Goal: Communication & Community: Answer question/provide support

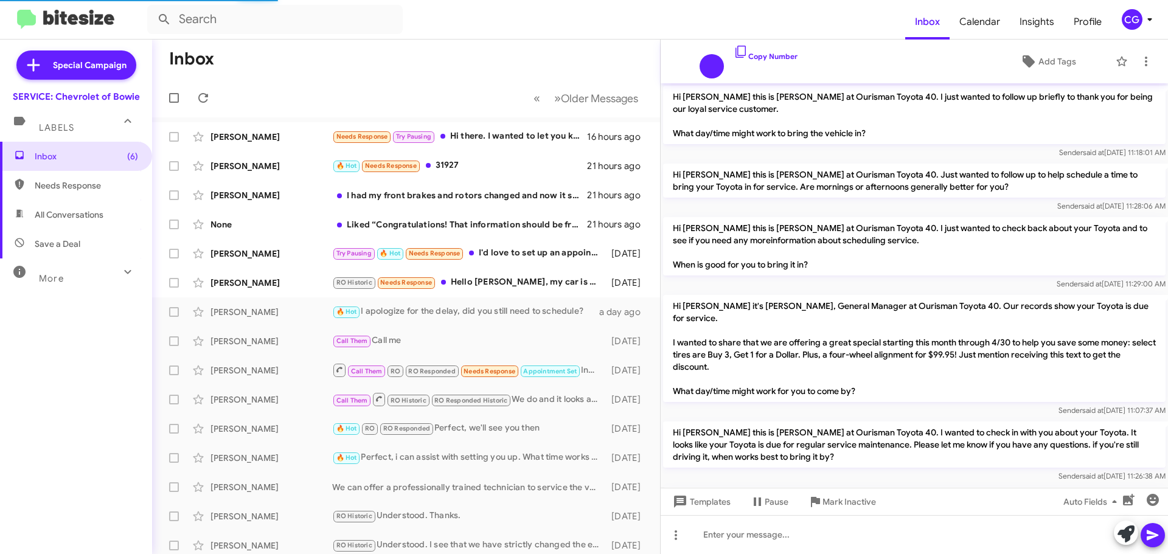
scroll to position [836, 0]
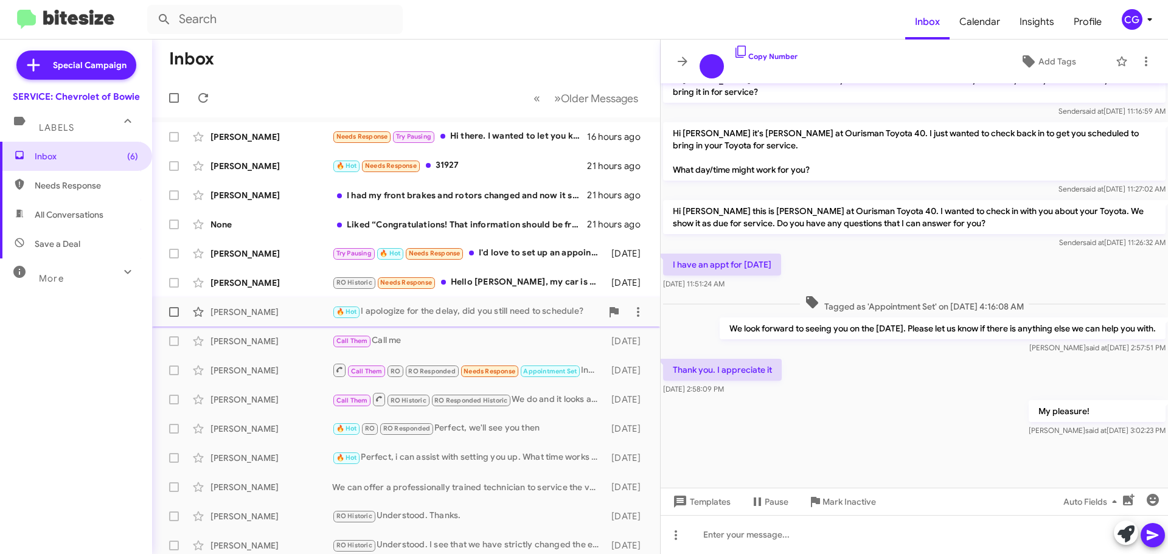
click at [408, 304] on div "Jaime Amaya 🔥 Hot I apologize for the delay, did you still need to schedule? a …" at bounding box center [406, 312] width 489 height 24
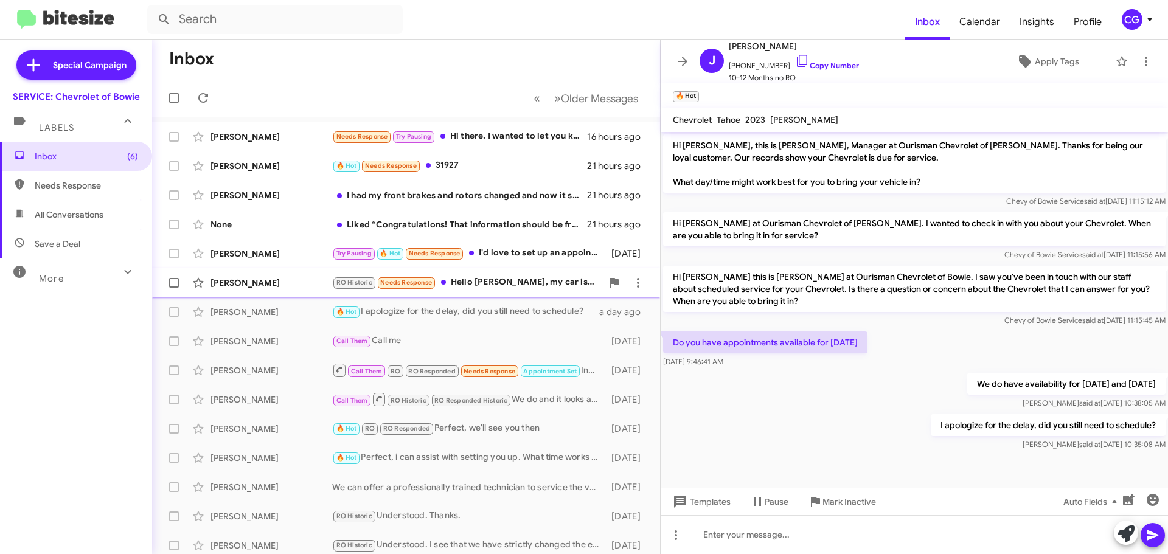
click at [302, 288] on div "Marco Turcios" at bounding box center [272, 283] width 122 height 12
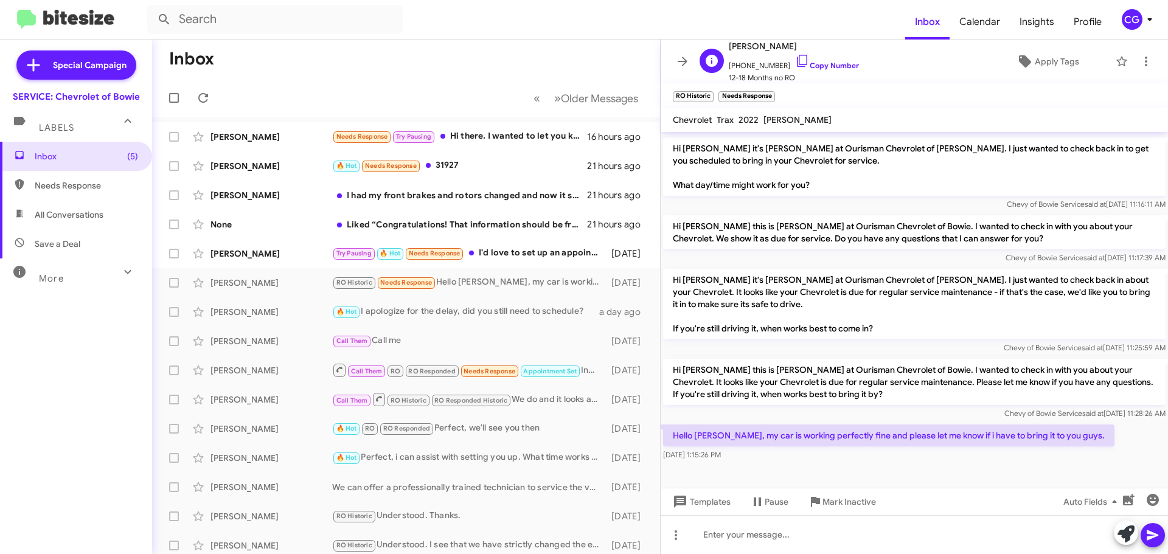
click at [752, 59] on span "+12404613885 Copy Number" at bounding box center [794, 63] width 130 height 18
click at [754, 64] on span "+12404613885 Copy Number" at bounding box center [794, 63] width 130 height 18
copy span "12404613885"
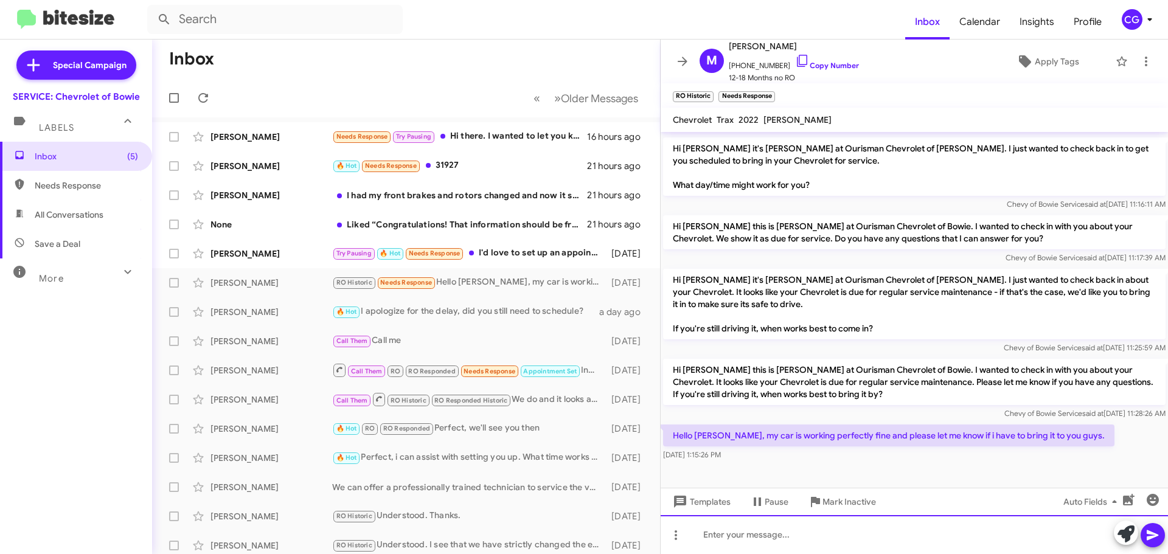
click at [791, 522] on div at bounding box center [915, 534] width 508 height 39
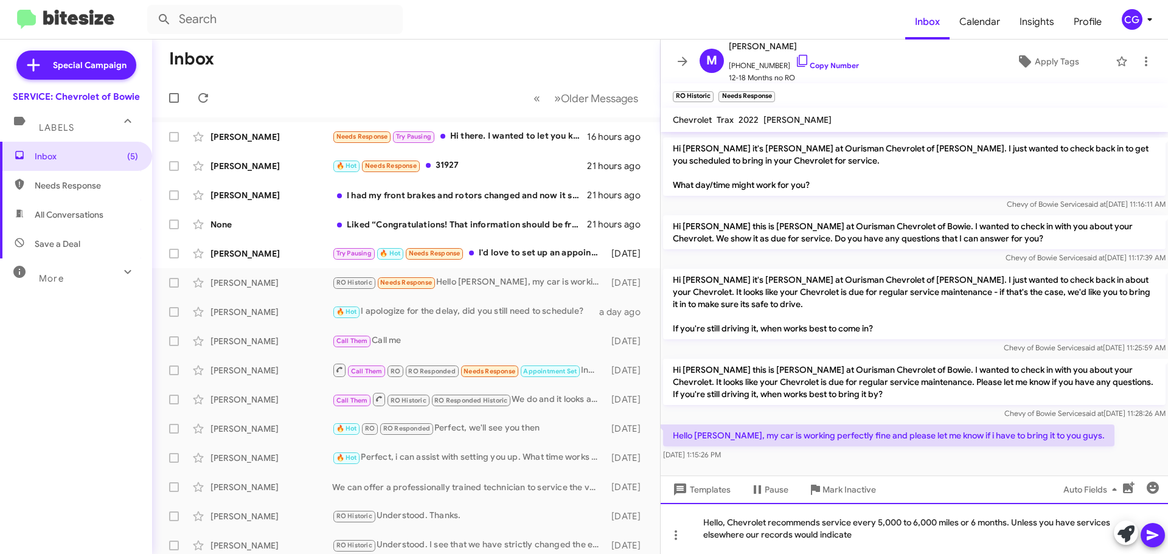
click at [1112, 523] on div "Hello, Chevrolet recommends service every 5,000 to 6,000 miles or 6 months. Unl…" at bounding box center [915, 528] width 508 height 51
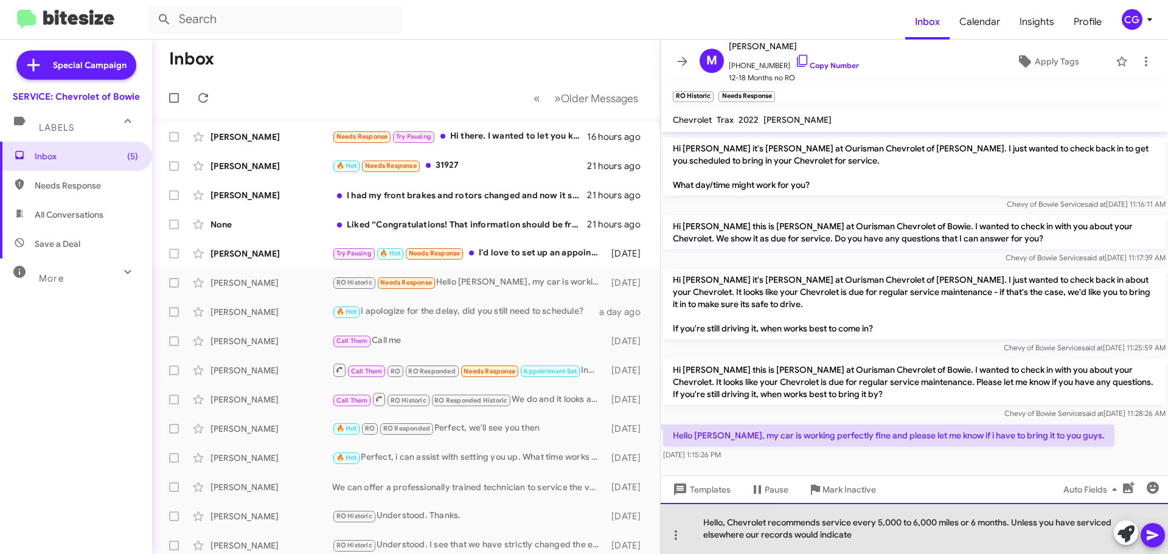
click at [894, 543] on div "Hello, Chevrolet recommends service every 5,000 to 6,000 miles or 6 months. Unl…" at bounding box center [915, 528] width 508 height 51
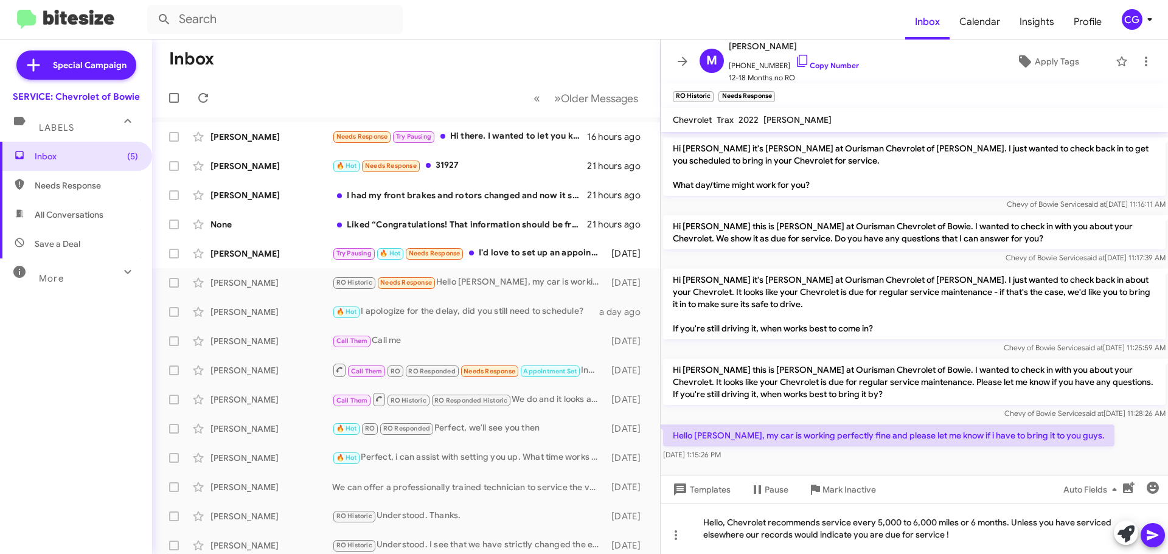
click at [1163, 532] on button at bounding box center [1153, 535] width 24 height 24
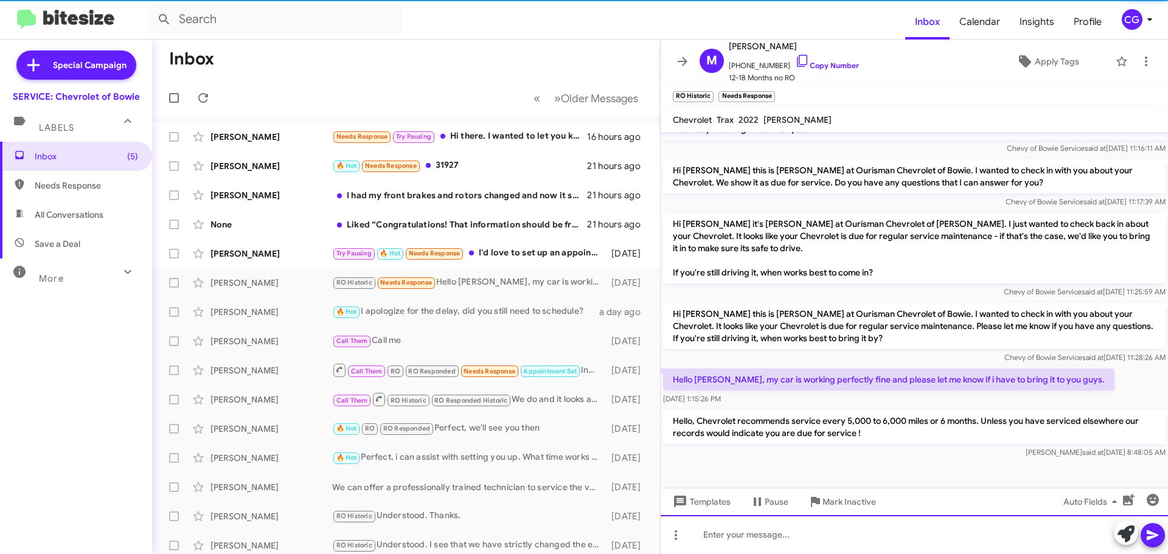
scroll to position [458, 0]
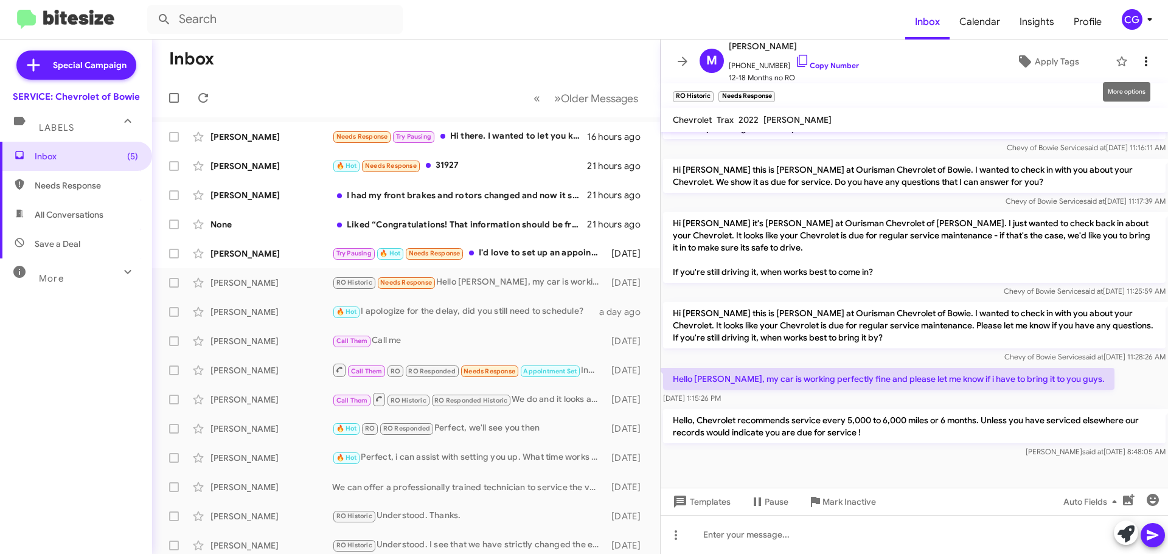
click at [1139, 59] on icon at bounding box center [1146, 61] width 15 height 15
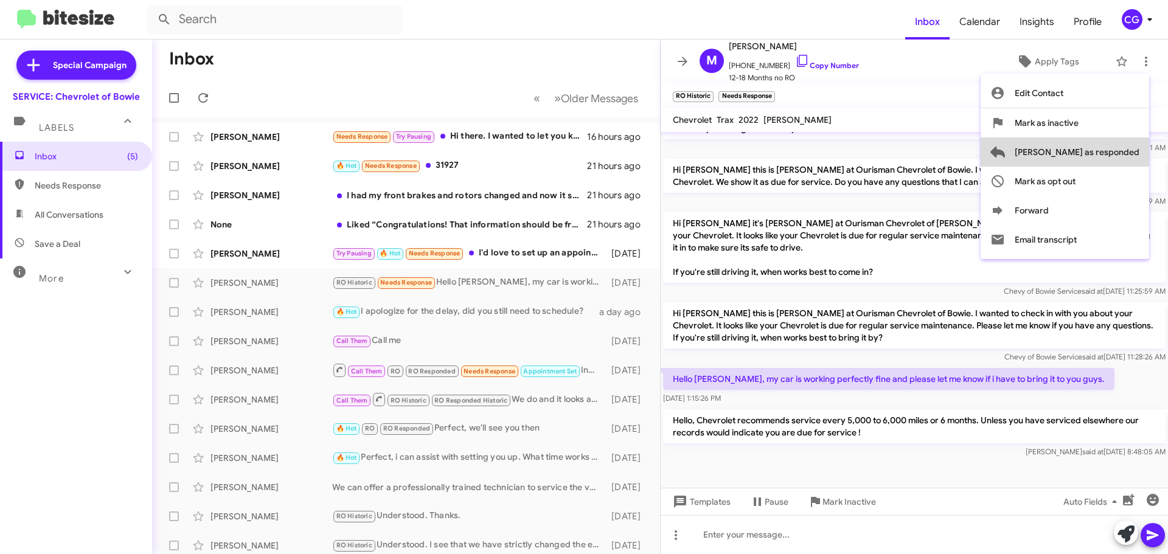
click at [1142, 153] on button "Mark as responded" at bounding box center [1065, 152] width 169 height 29
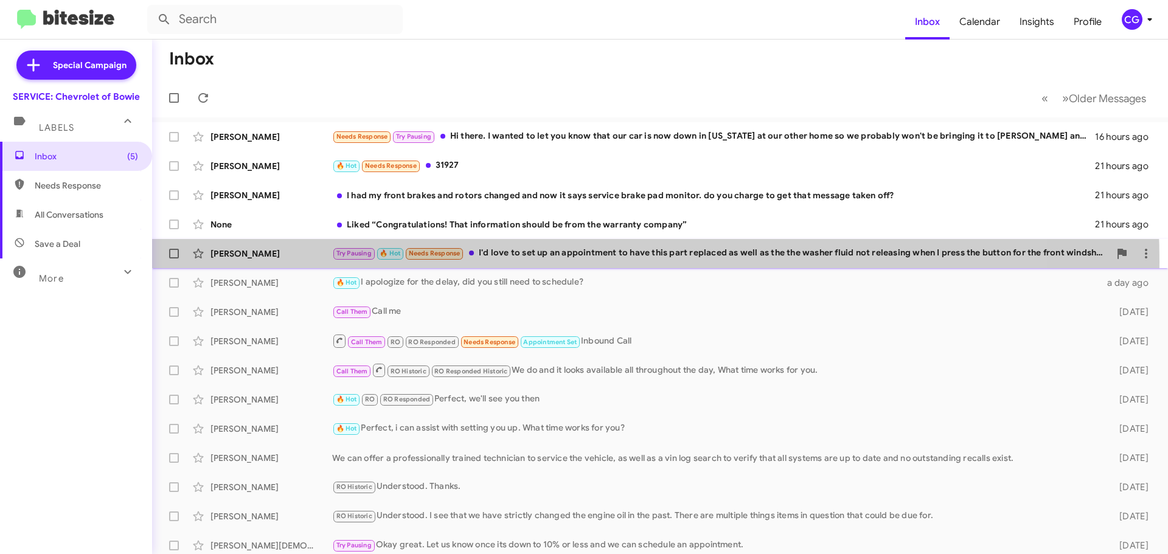
click at [485, 262] on div "Kathleen Wells Try Pausing 🔥 Hot Needs Response I'd love to set up an appointme…" at bounding box center [660, 254] width 997 height 24
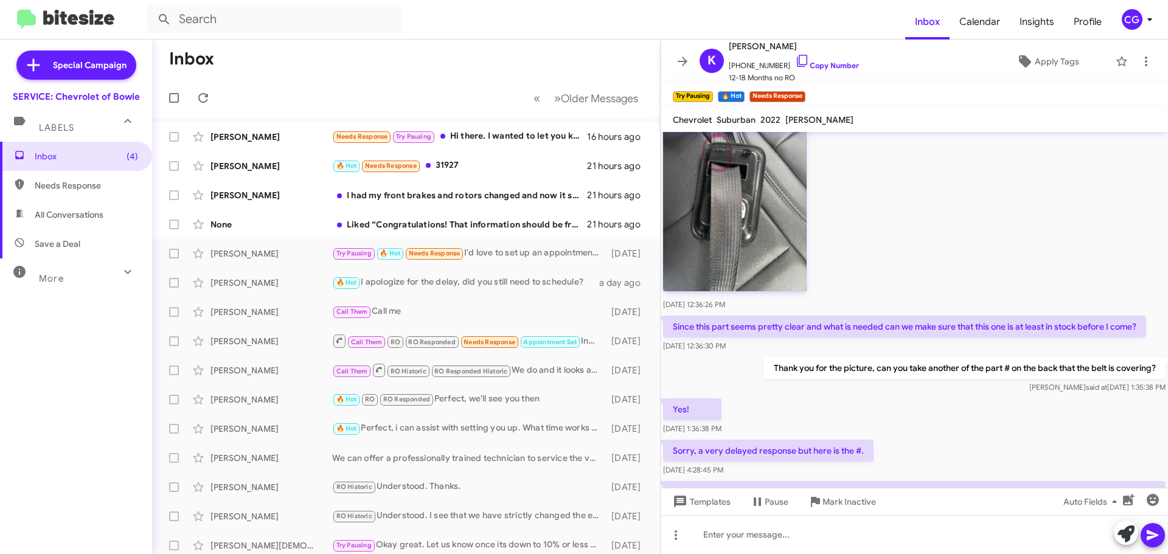
scroll to position [844, 0]
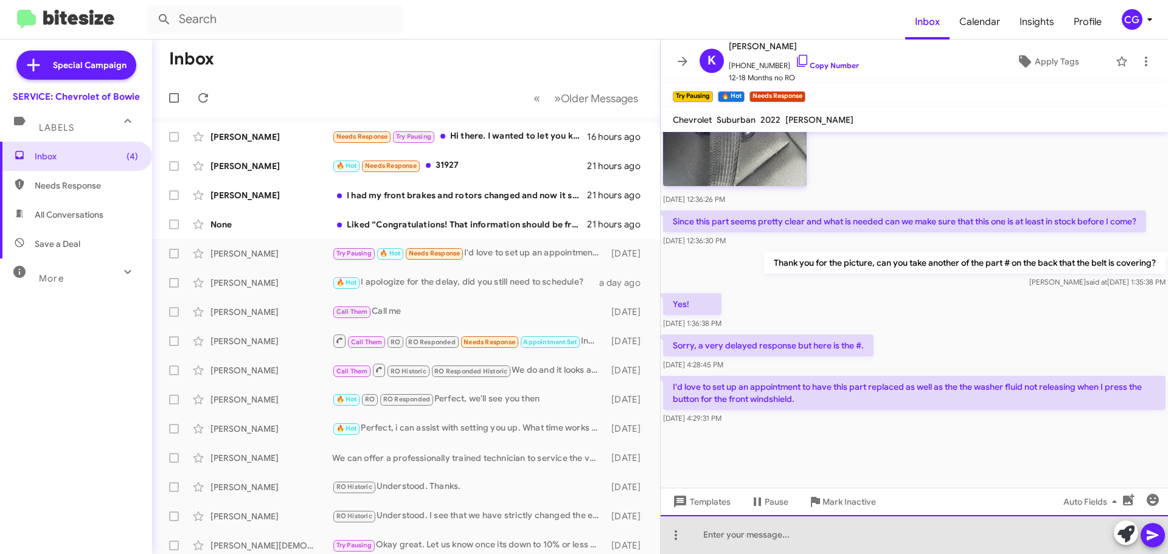
drag, startPoint x: 805, startPoint y: 526, endPoint x: 799, endPoint y: 530, distance: 7.1
click at [803, 526] on div at bounding box center [915, 534] width 508 height 39
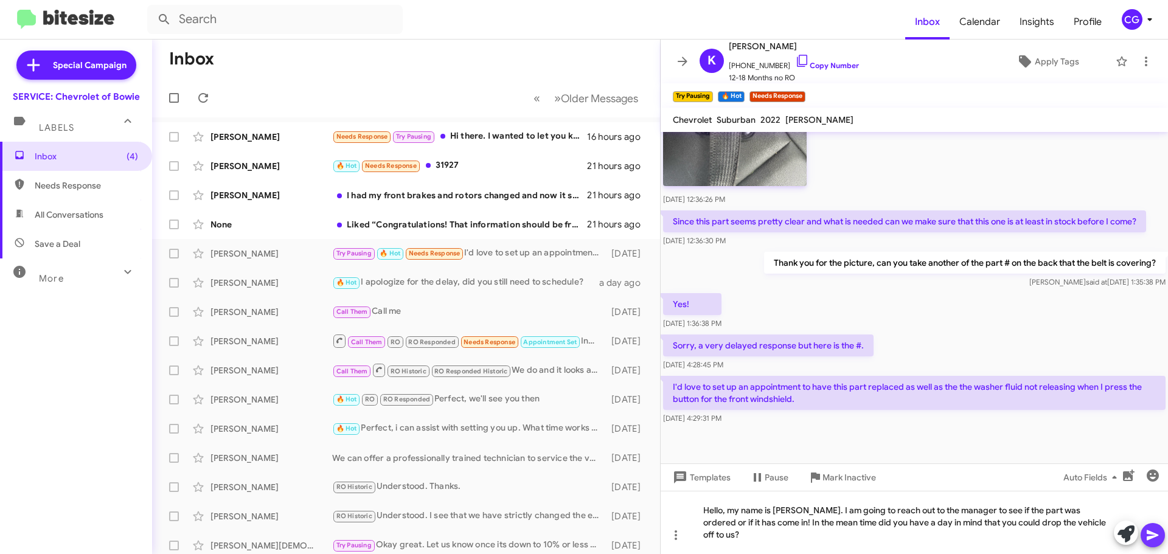
click at [1159, 537] on icon at bounding box center [1153, 535] width 15 height 15
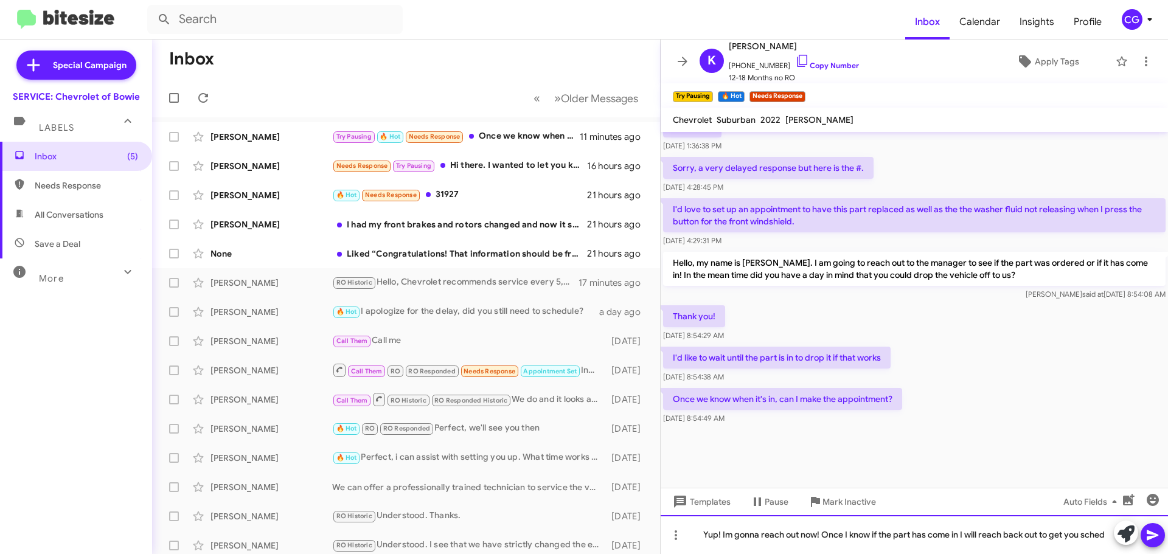
scroll to position [783, 0]
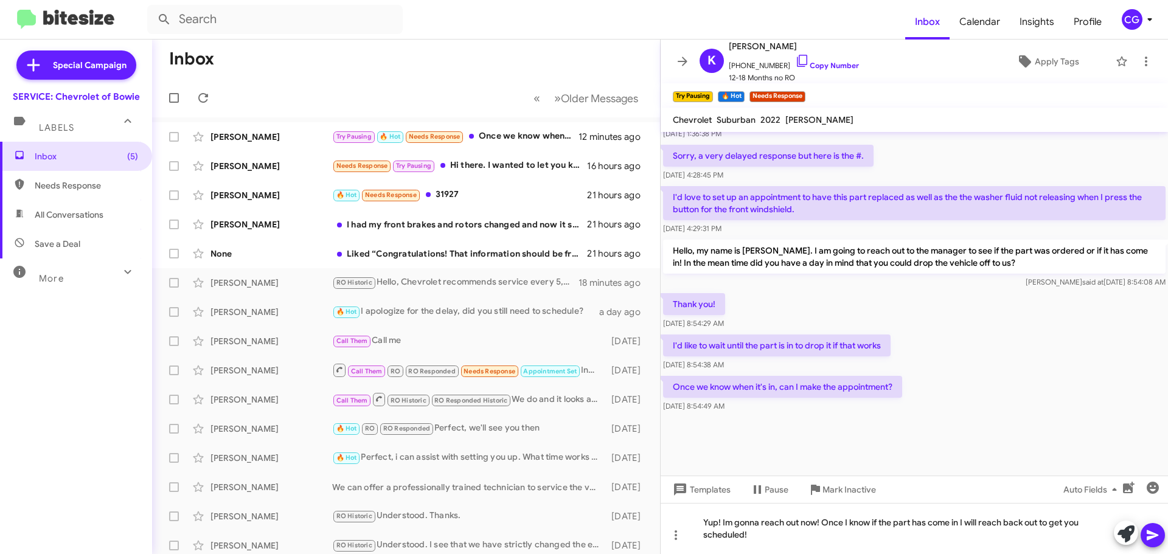
click at [1151, 539] on icon at bounding box center [1153, 536] width 12 height 10
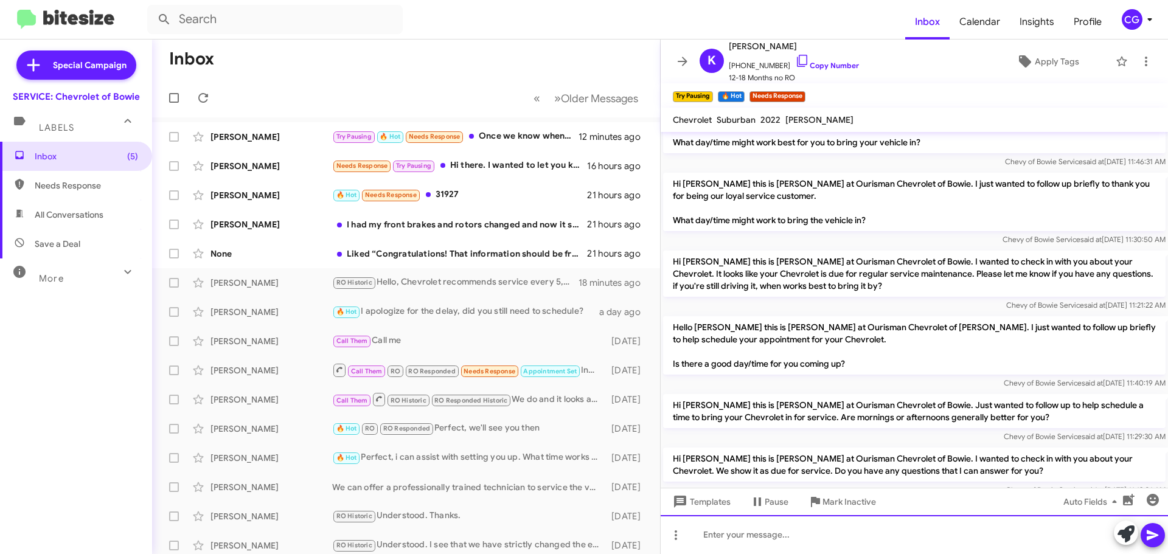
scroll to position [61, 0]
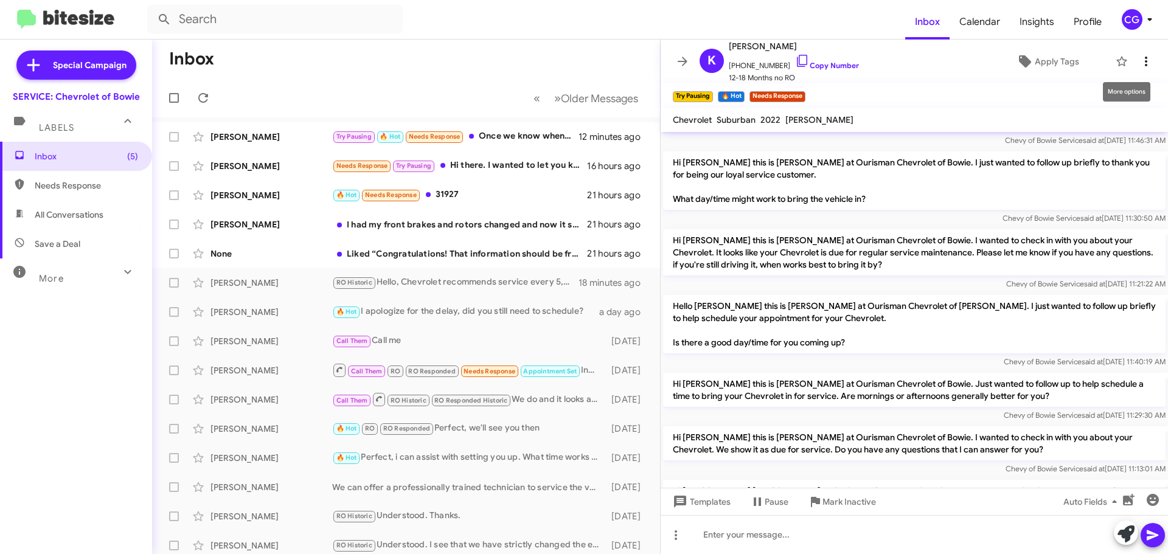
click at [1140, 61] on icon at bounding box center [1146, 61] width 15 height 15
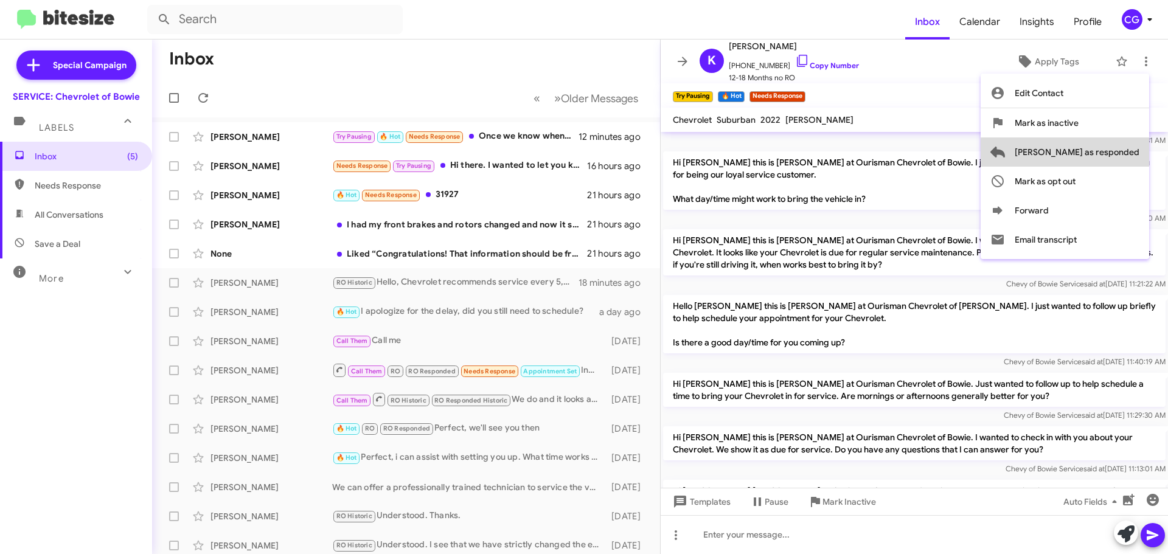
click at [1138, 155] on span "Mark as responded" at bounding box center [1077, 152] width 125 height 29
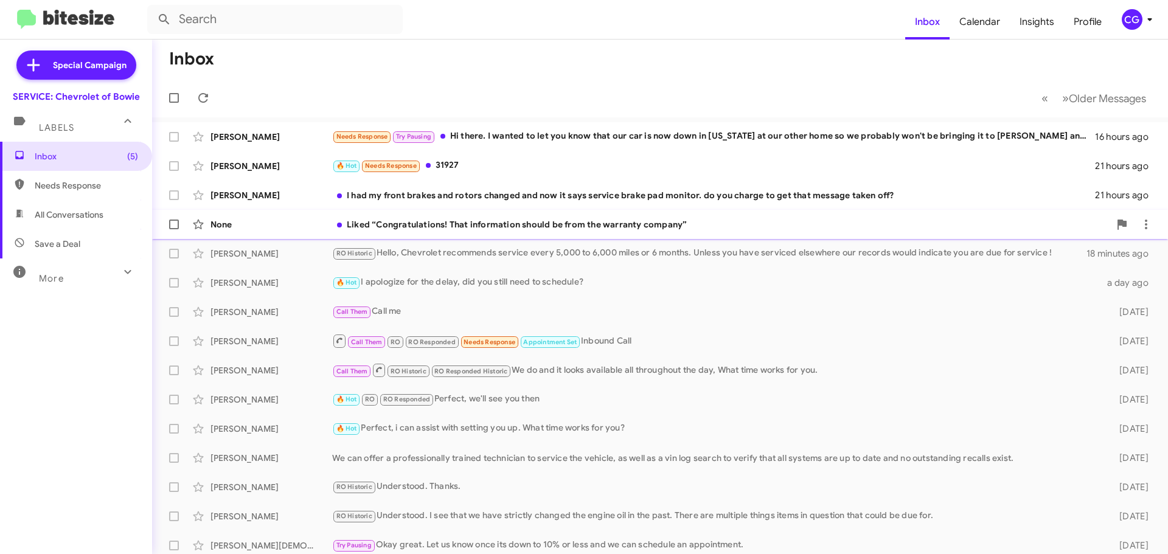
click at [481, 226] on div "Liked “Congratulations! That information should be from the warranty company”" at bounding box center [721, 224] width 778 height 12
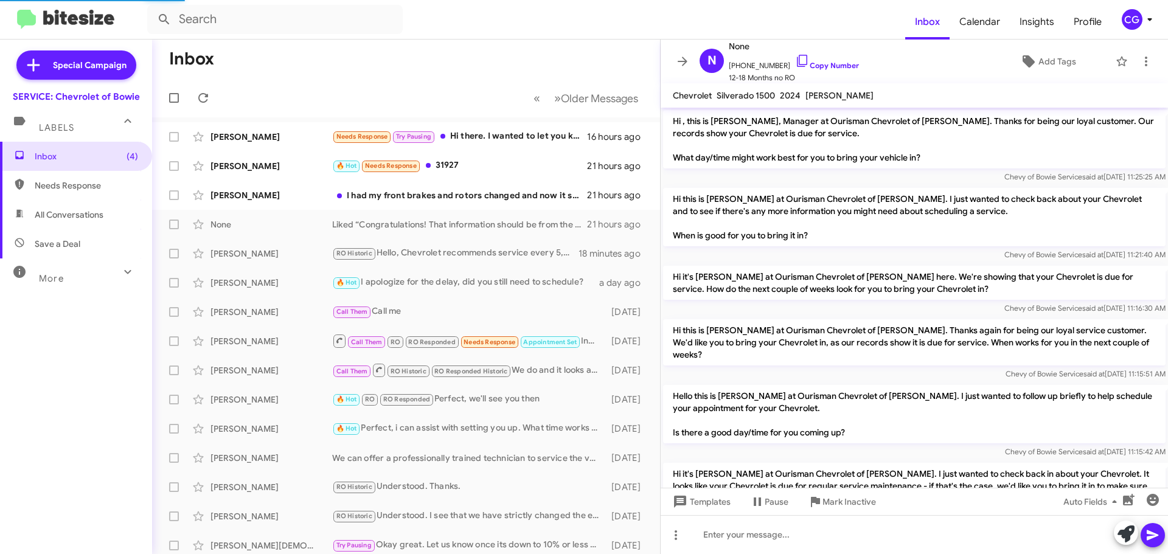
scroll to position [352, 0]
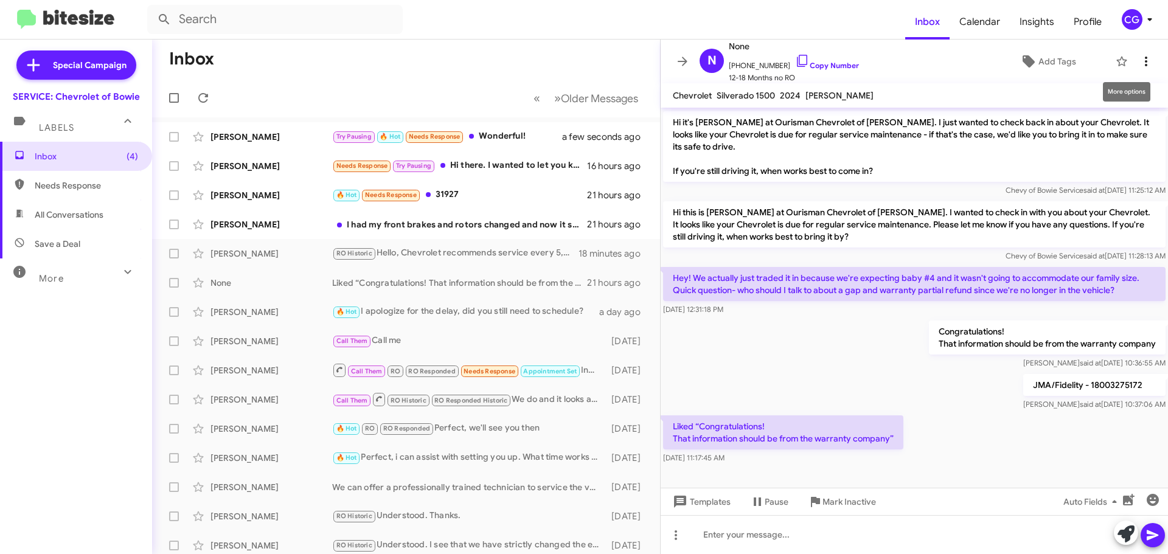
click at [1145, 57] on span at bounding box center [1146, 61] width 24 height 15
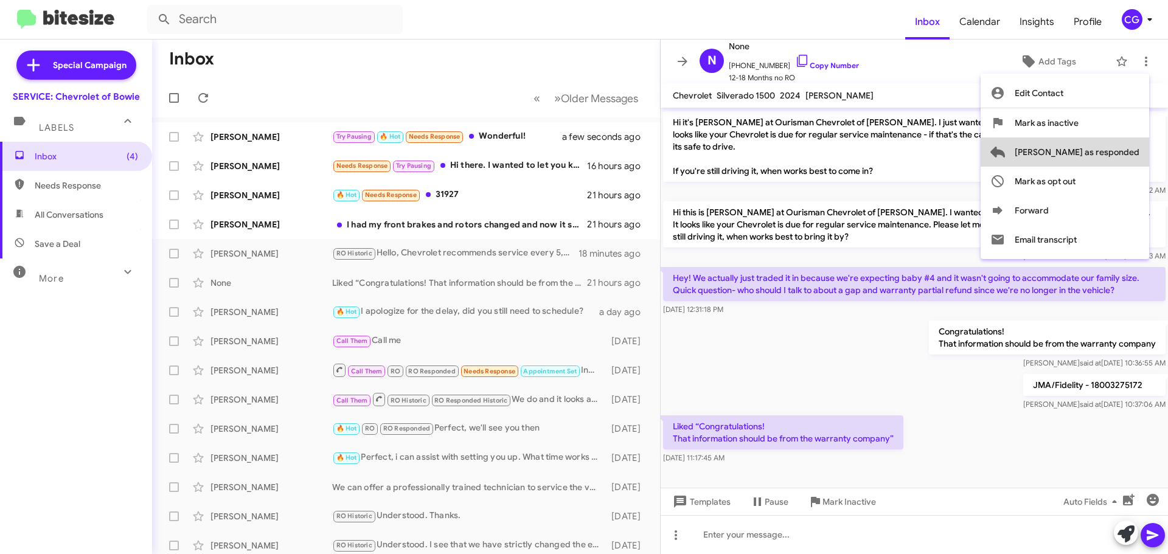
click at [1133, 154] on span "Mark as responded" at bounding box center [1077, 152] width 125 height 29
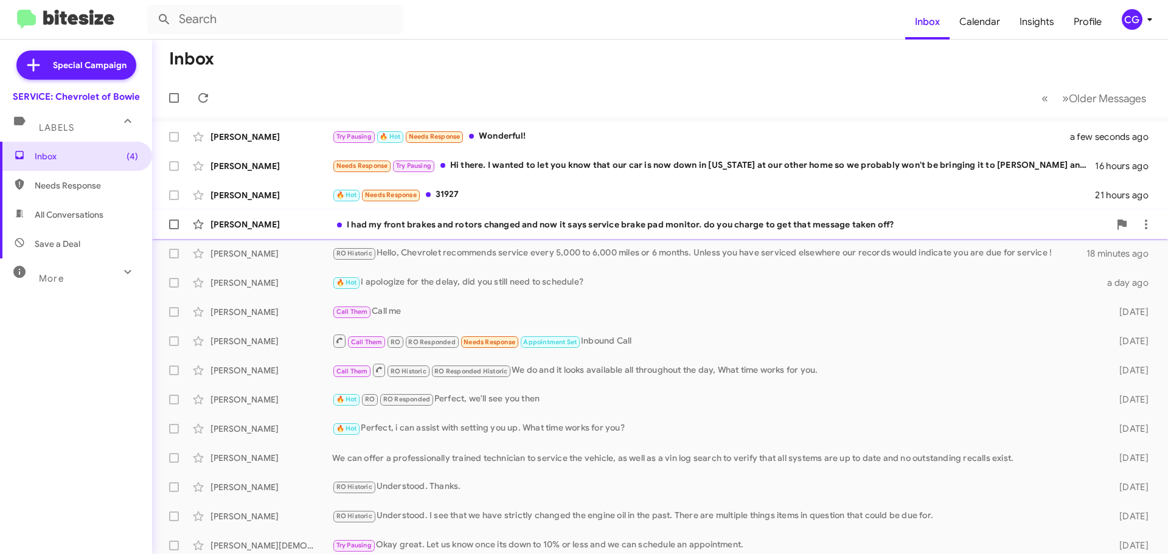
click at [505, 221] on div "I had my front brakes and rotors changed and now it says service brake pad moni…" at bounding box center [721, 224] width 778 height 12
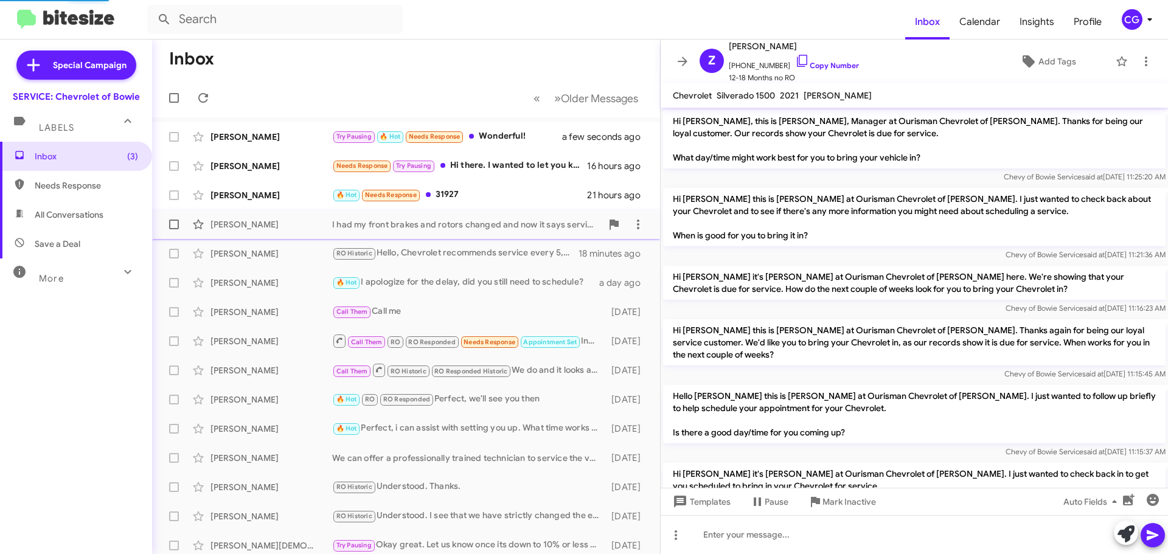
scroll to position [408, 0]
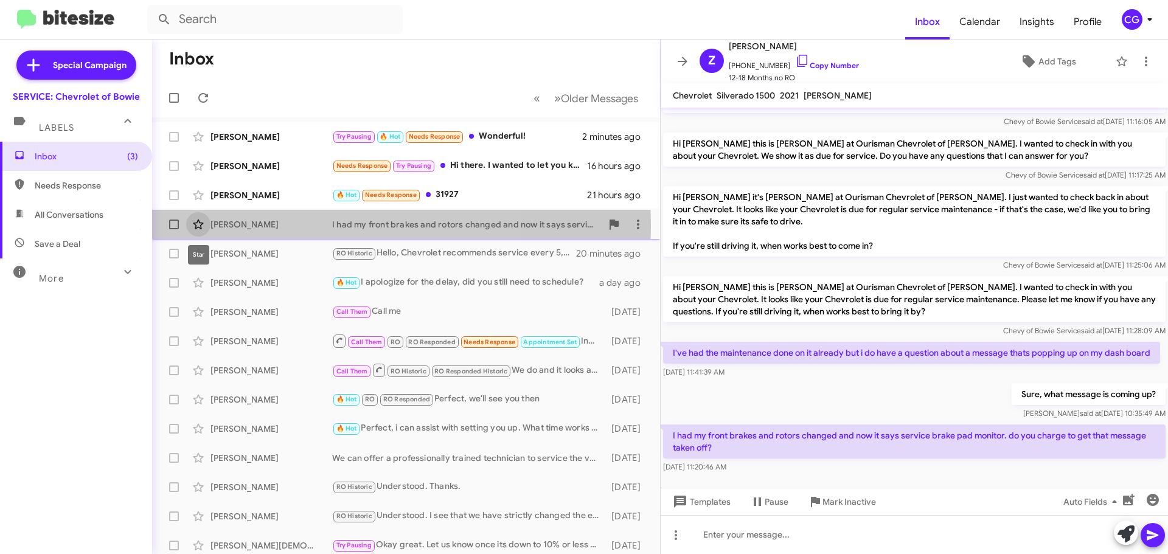
click at [198, 224] on icon at bounding box center [198, 224] width 15 height 15
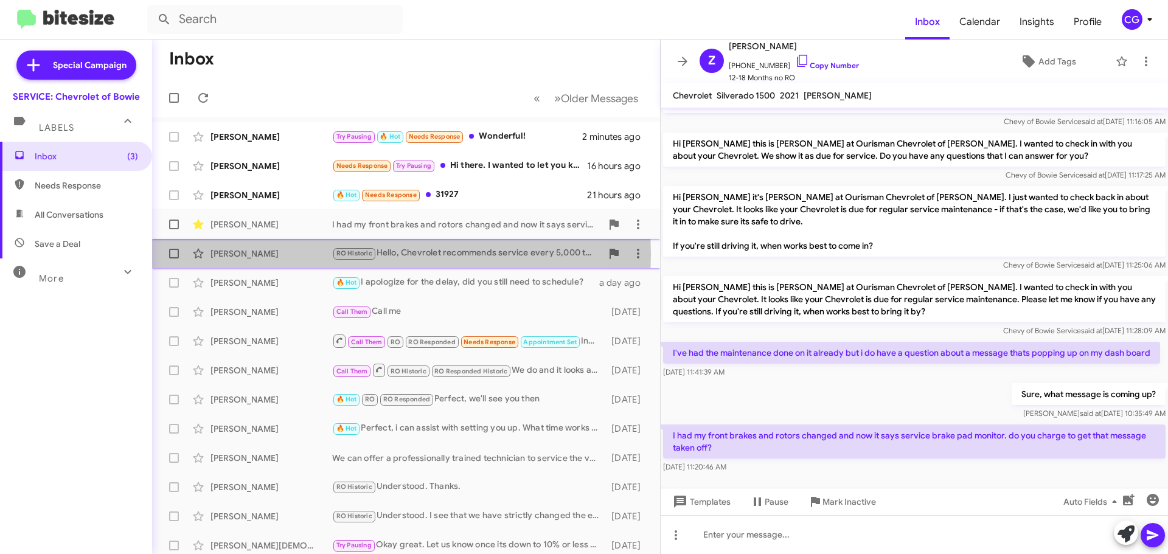
click at [243, 254] on div "Marco Turcios" at bounding box center [272, 254] width 122 height 12
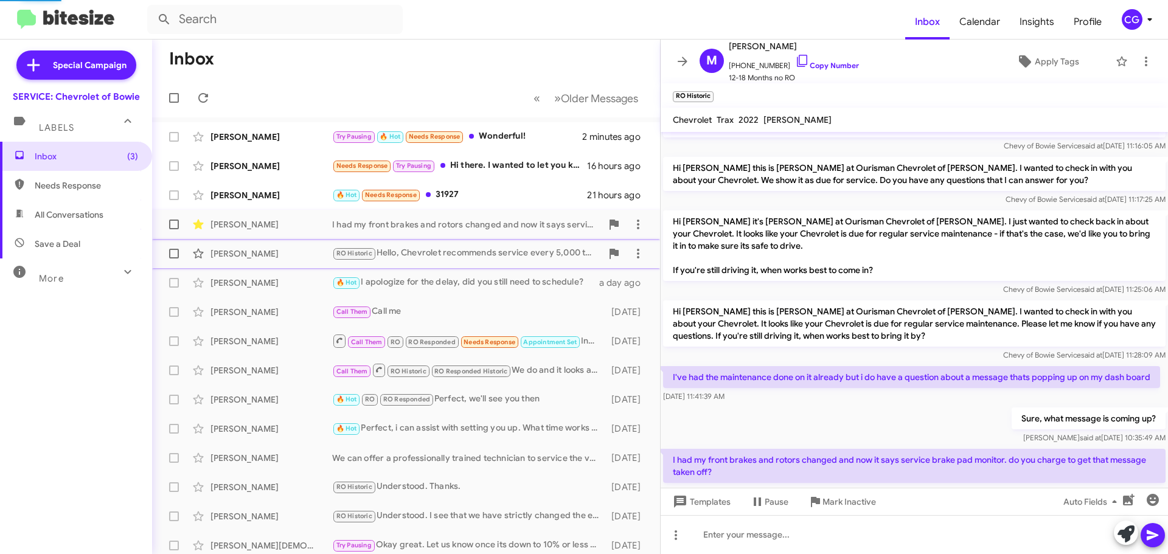
scroll to position [458, 0]
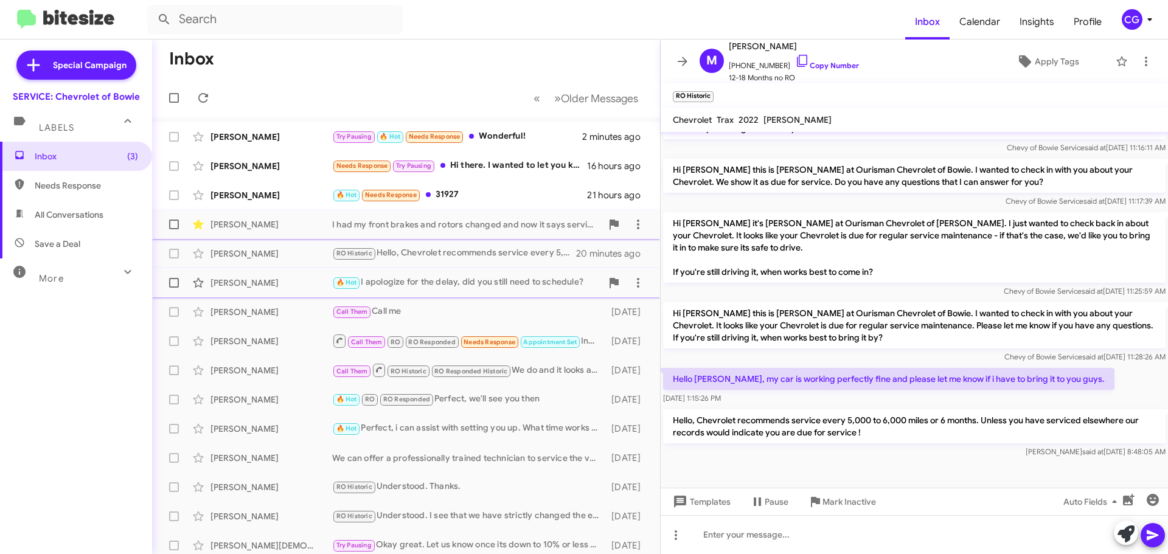
click at [265, 280] on div "Jaime Amaya" at bounding box center [272, 283] width 122 height 12
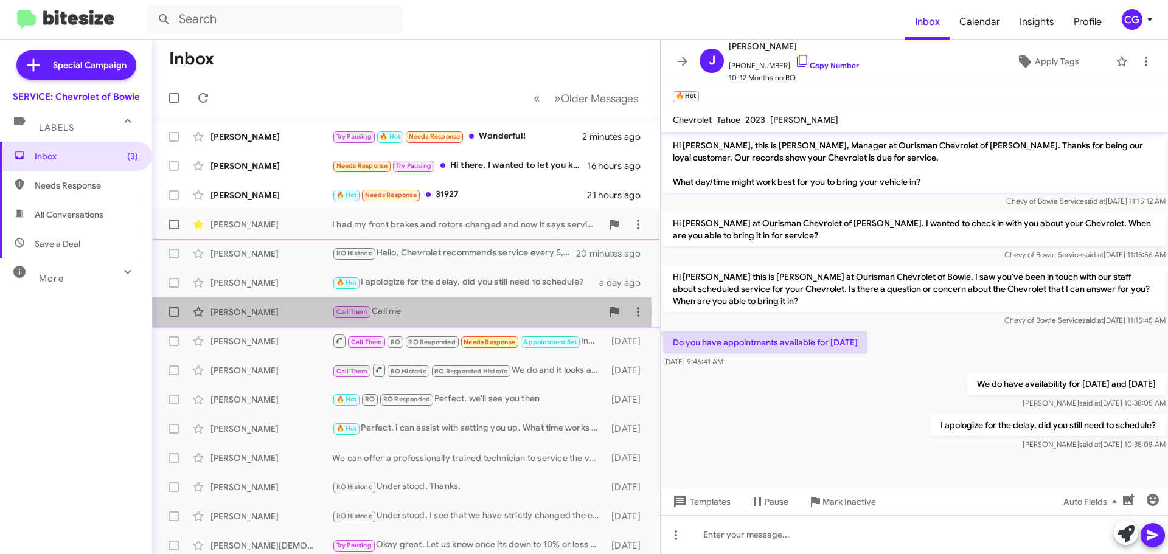
click at [315, 313] on div "William Hinton" at bounding box center [272, 312] width 122 height 12
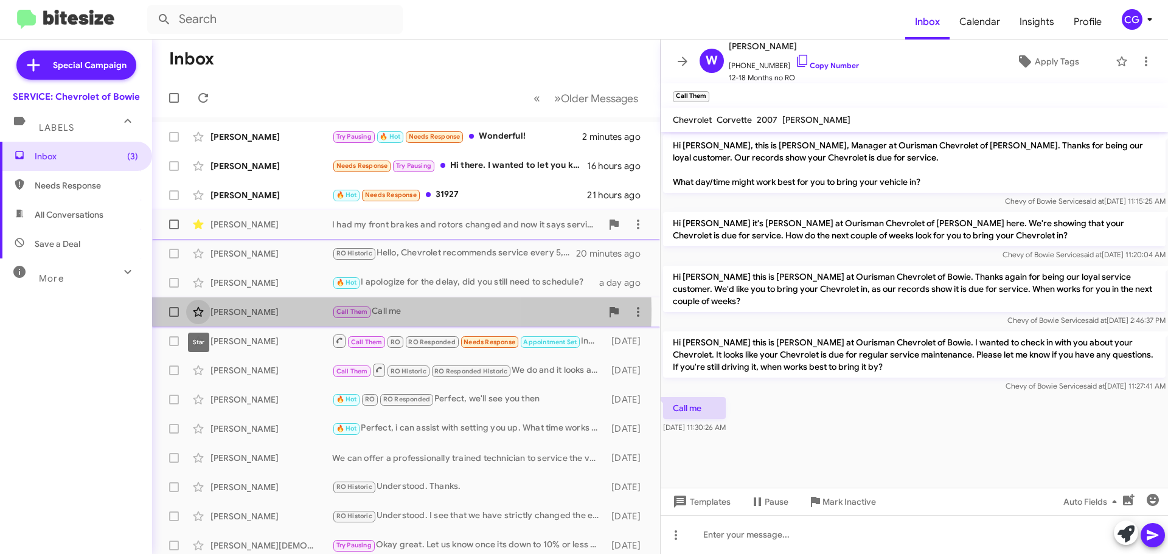
drag, startPoint x: 200, startPoint y: 309, endPoint x: 205, endPoint y: 315, distance: 7.7
click at [200, 310] on icon at bounding box center [198, 312] width 10 height 10
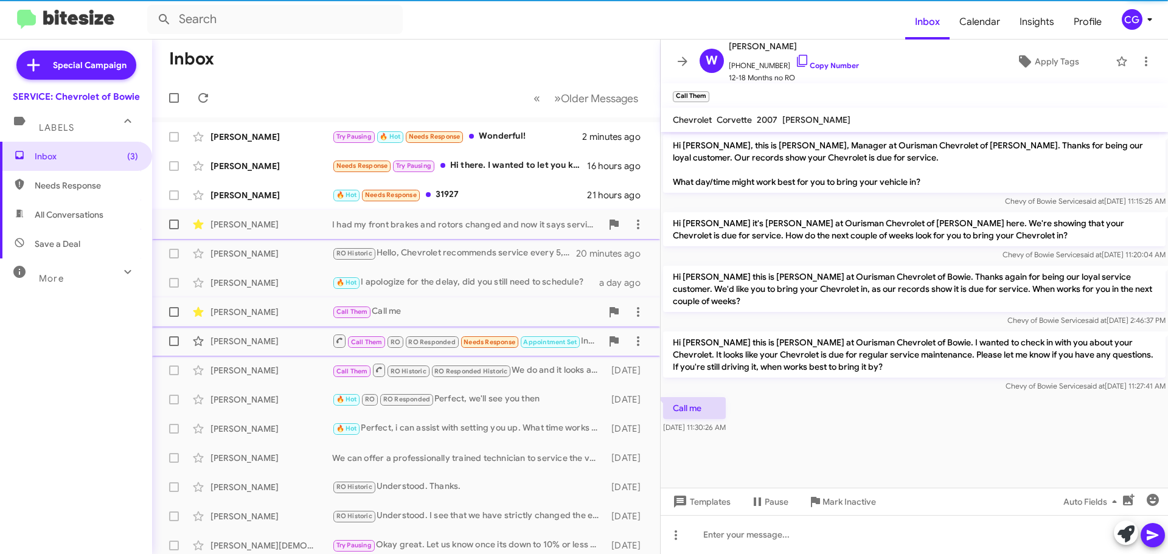
click at [297, 332] on div "David Whittle Call Them RO RO Responded Needs Response Appointment Set Inbound …" at bounding box center [406, 341] width 489 height 24
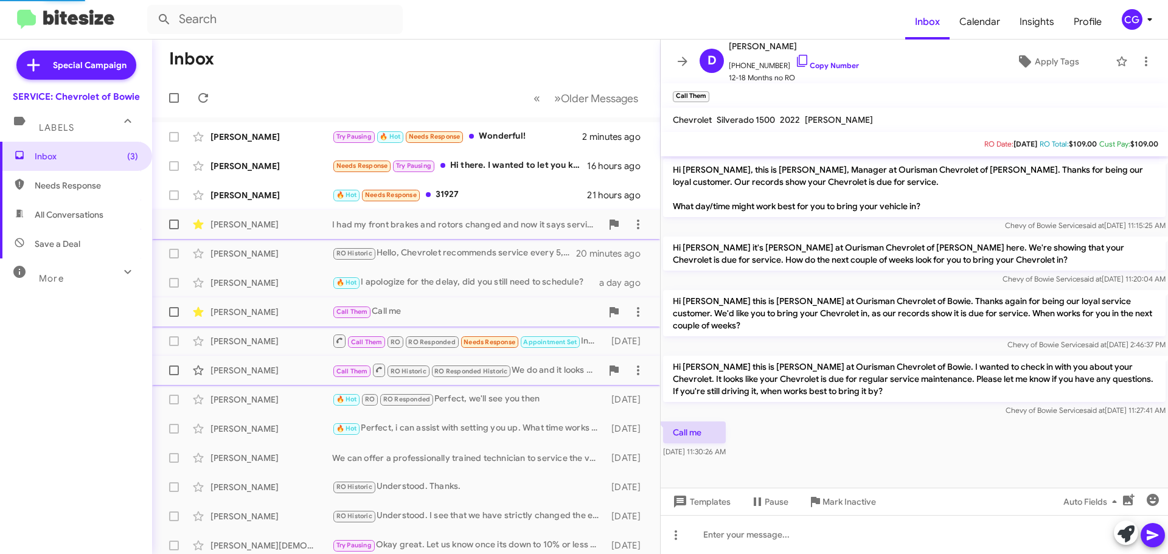
scroll to position [248, 0]
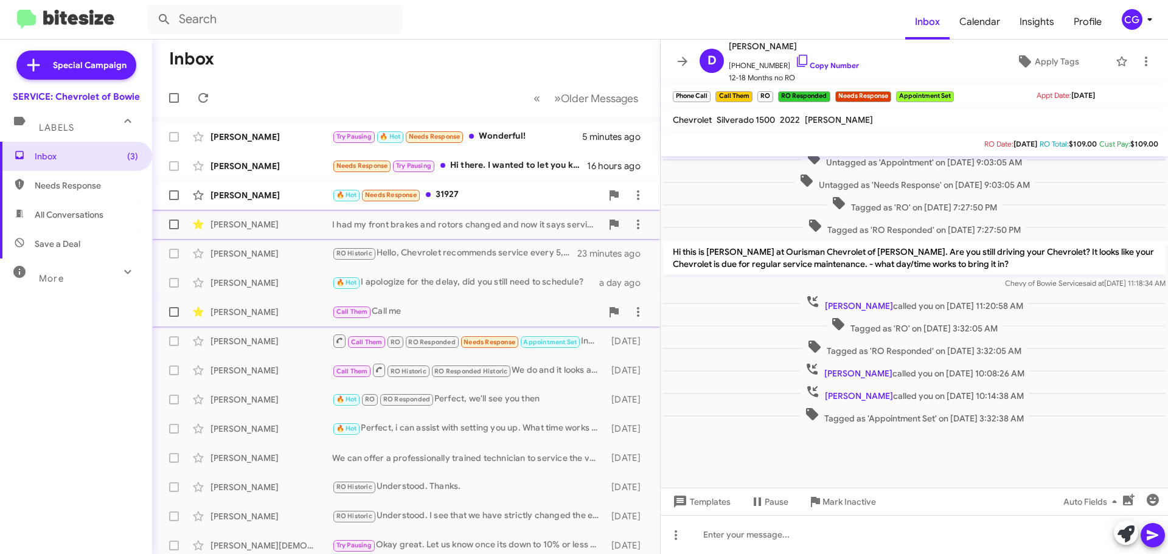
click at [498, 196] on div "🔥 Hot Needs Response 31927" at bounding box center [467, 195] width 270 height 14
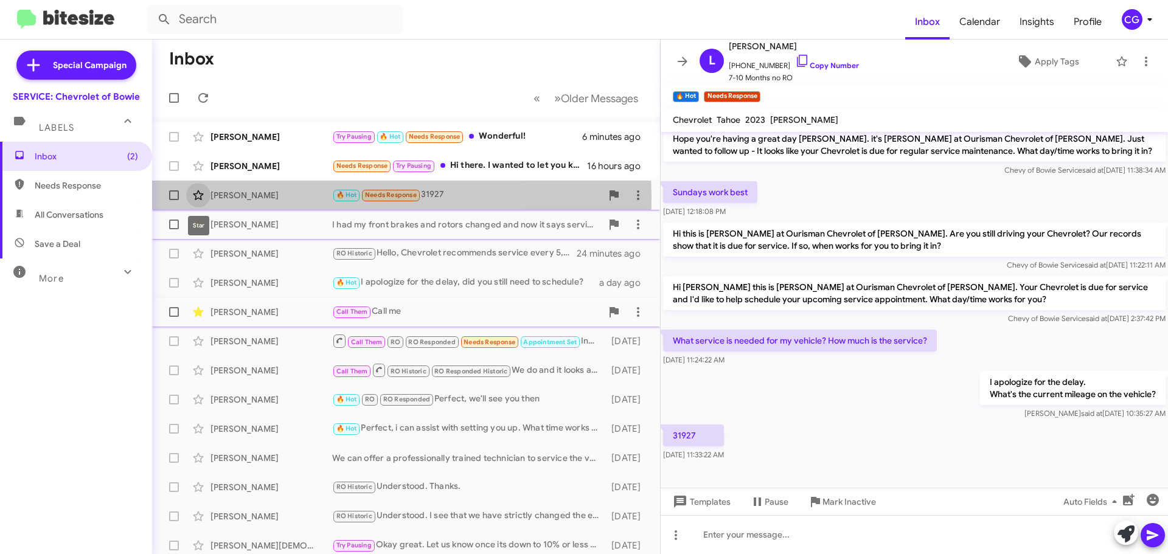
click at [201, 197] on icon at bounding box center [198, 195] width 15 height 15
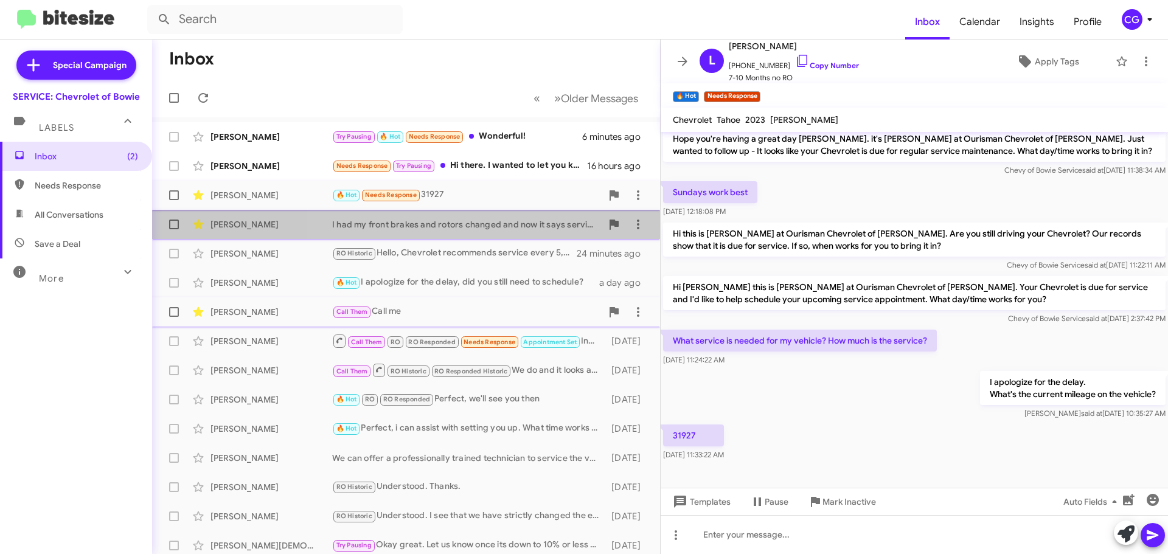
click at [556, 232] on div "Zulma Soto I had my front brakes and rotors changed and now it says service bra…" at bounding box center [406, 224] width 489 height 24
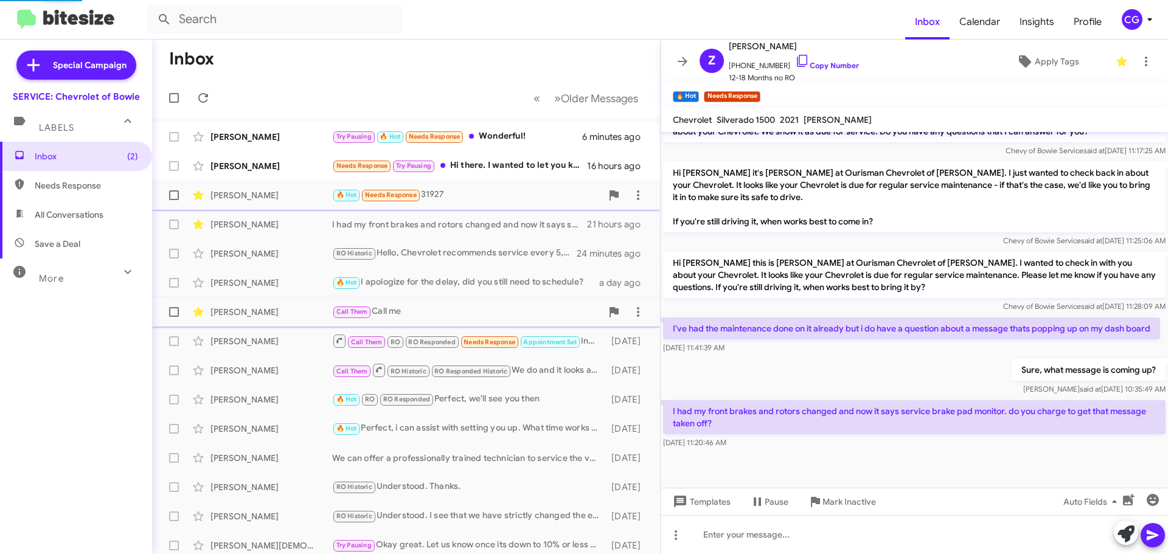
scroll to position [433, 0]
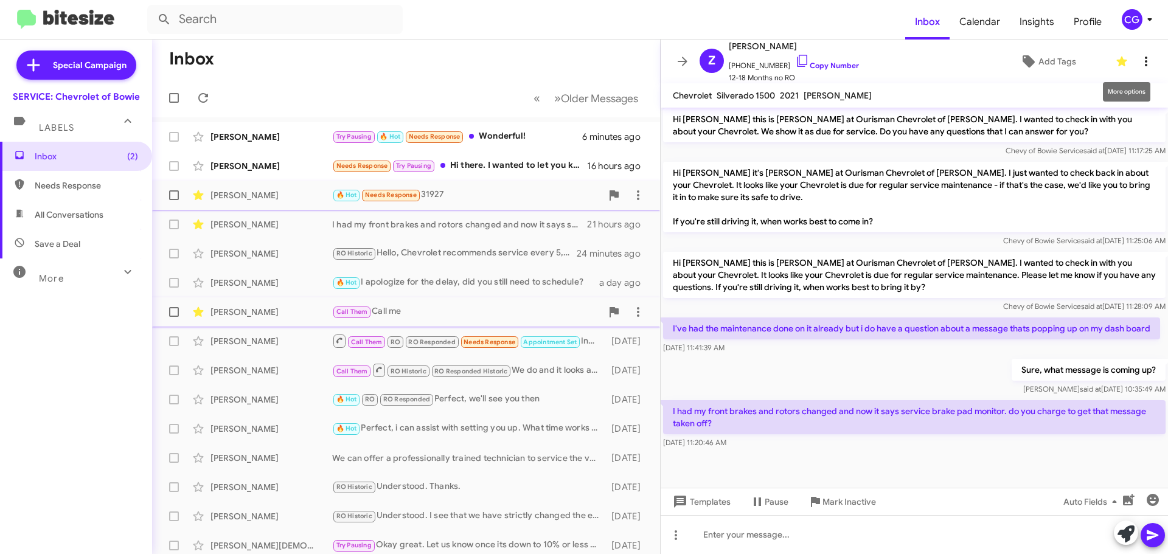
click at [1142, 61] on icon at bounding box center [1146, 61] width 15 height 15
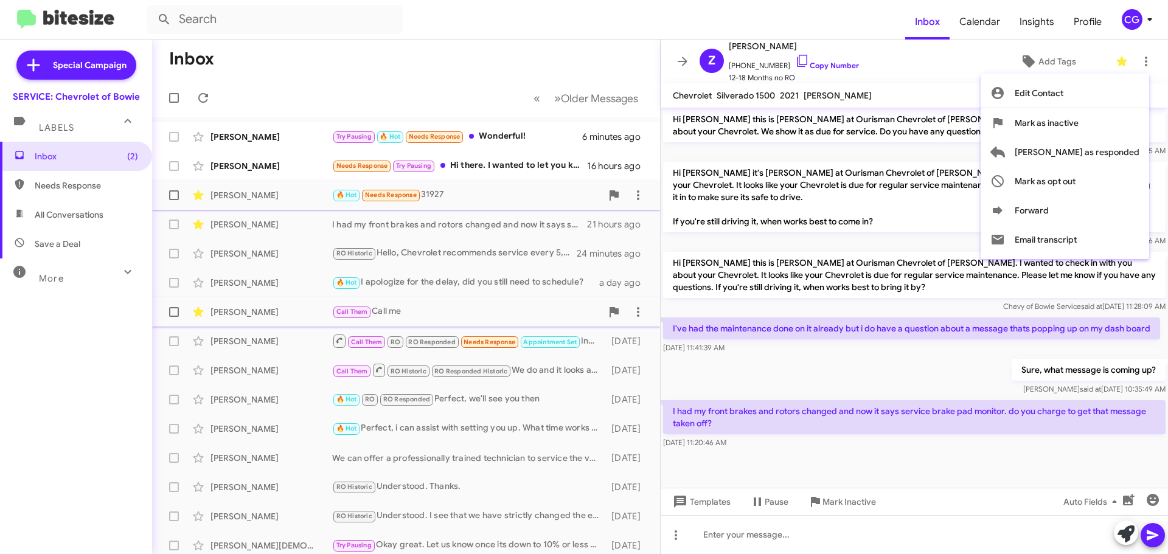
click at [355, 230] on div at bounding box center [584, 277] width 1168 height 554
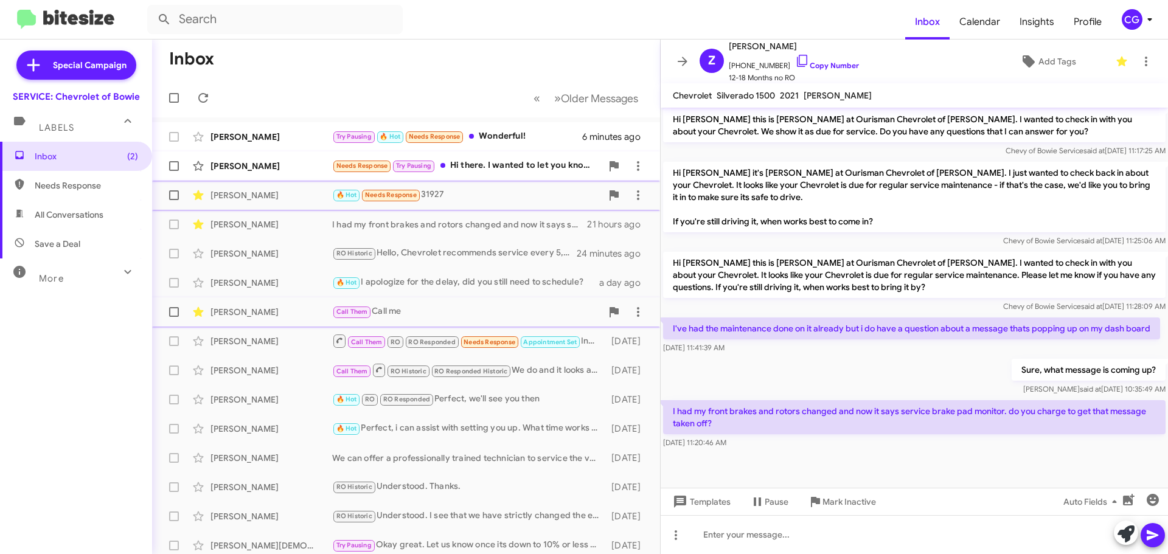
click at [488, 169] on div "Needs Response Try Pausing Hi there. I wanted to let you know that our car is n…" at bounding box center [467, 166] width 270 height 14
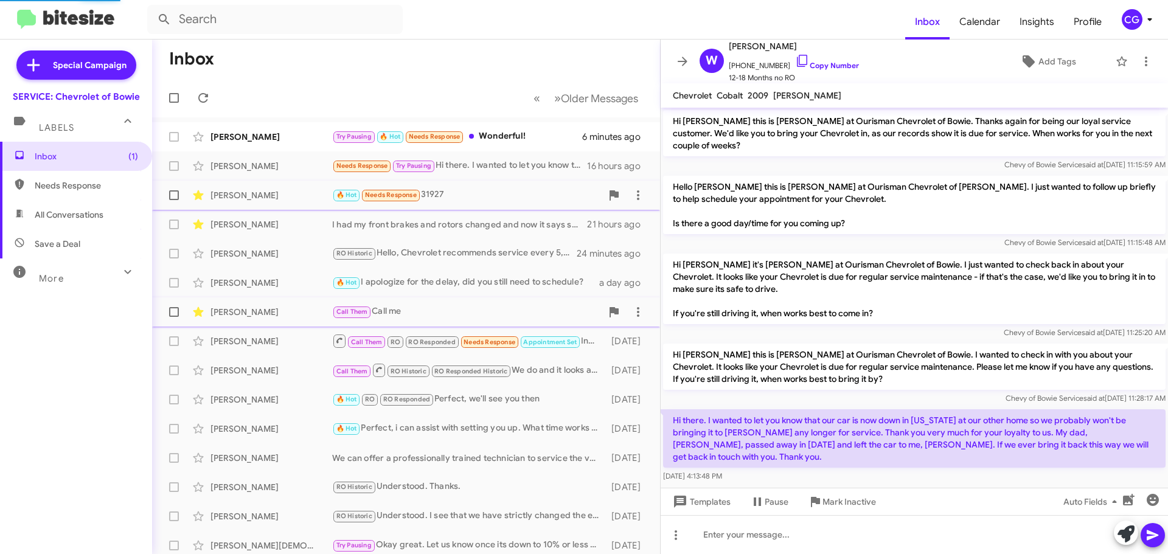
scroll to position [263, 0]
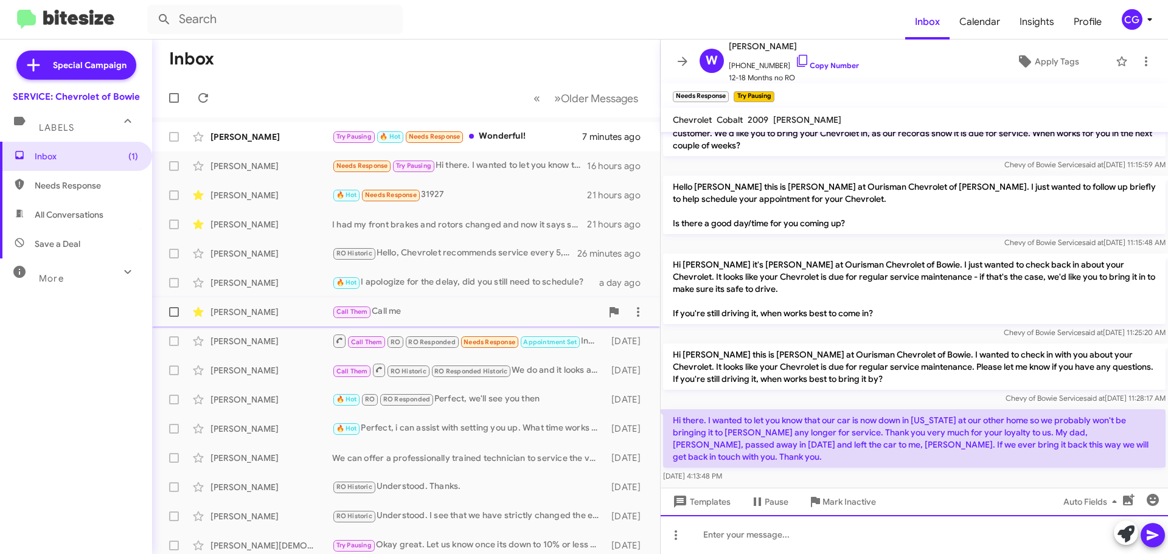
click at [913, 537] on div at bounding box center [915, 534] width 508 height 39
click at [876, 537] on div "Thank you for that information" at bounding box center [915, 534] width 508 height 39
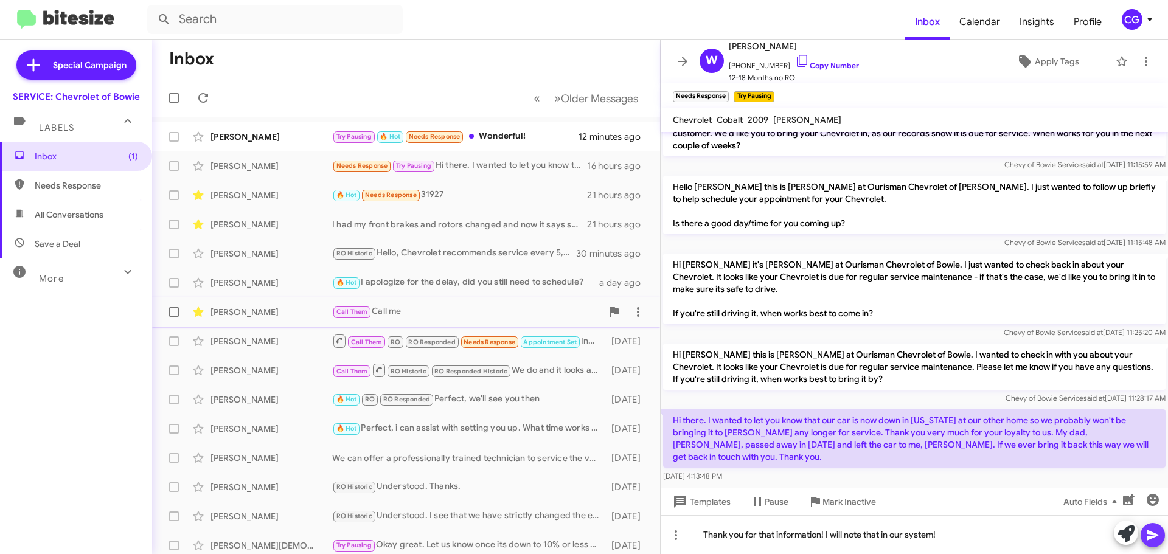
click at [1157, 540] on icon at bounding box center [1153, 535] width 15 height 15
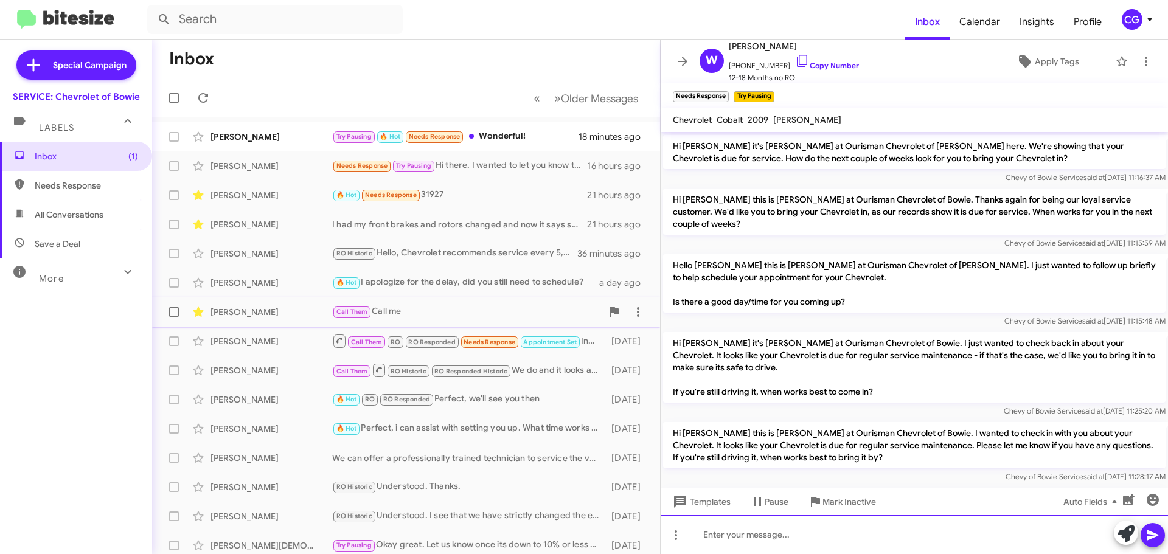
scroll to position [307, 0]
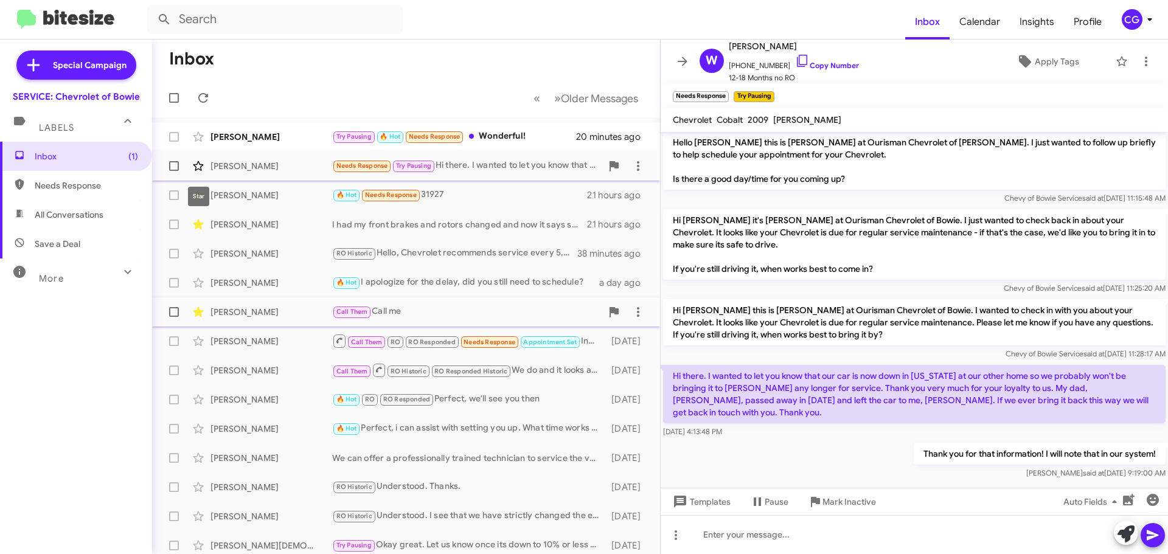
click at [196, 170] on icon at bounding box center [198, 166] width 10 height 10
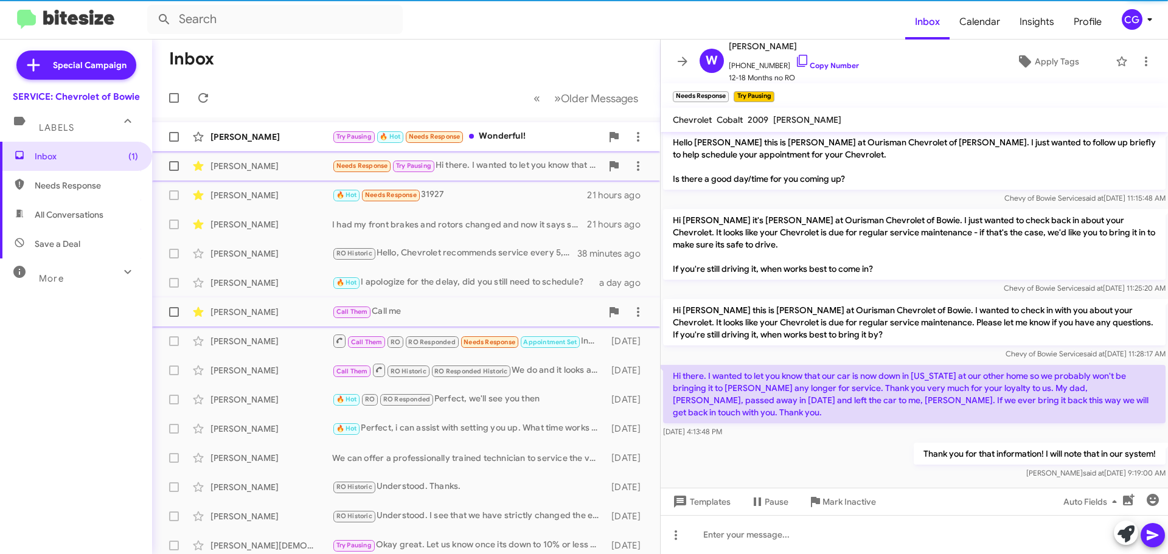
click at [303, 139] on div "Kathleen Wells" at bounding box center [272, 137] width 122 height 12
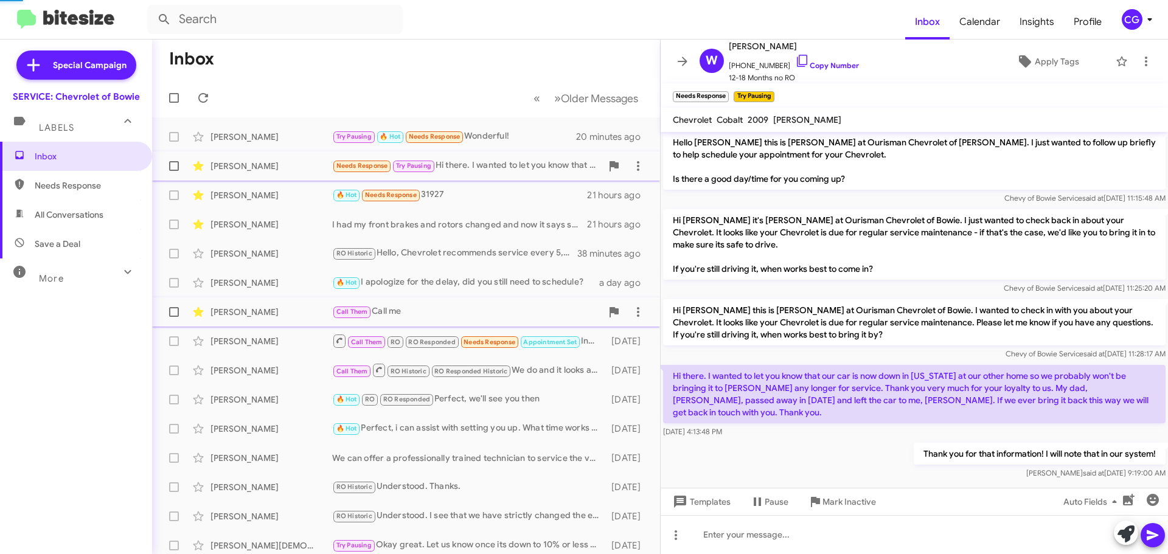
scroll to position [771, 0]
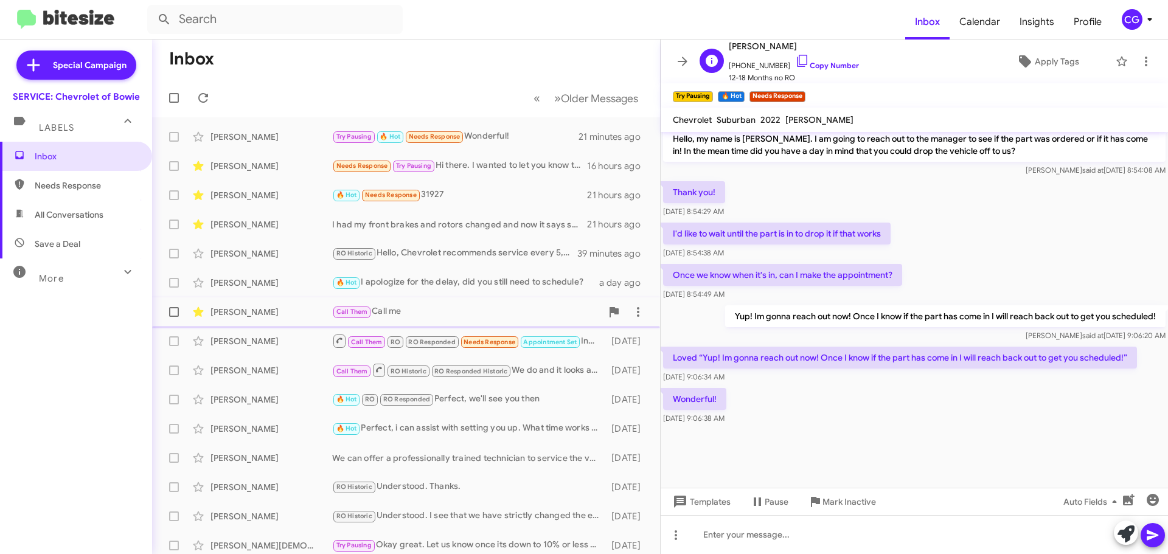
click at [750, 41] on span "Kathleen Wells" at bounding box center [794, 46] width 130 height 15
copy span "Kathleen Wells"
click at [749, 65] on span "+13014525960 Copy Number" at bounding box center [794, 63] width 130 height 18
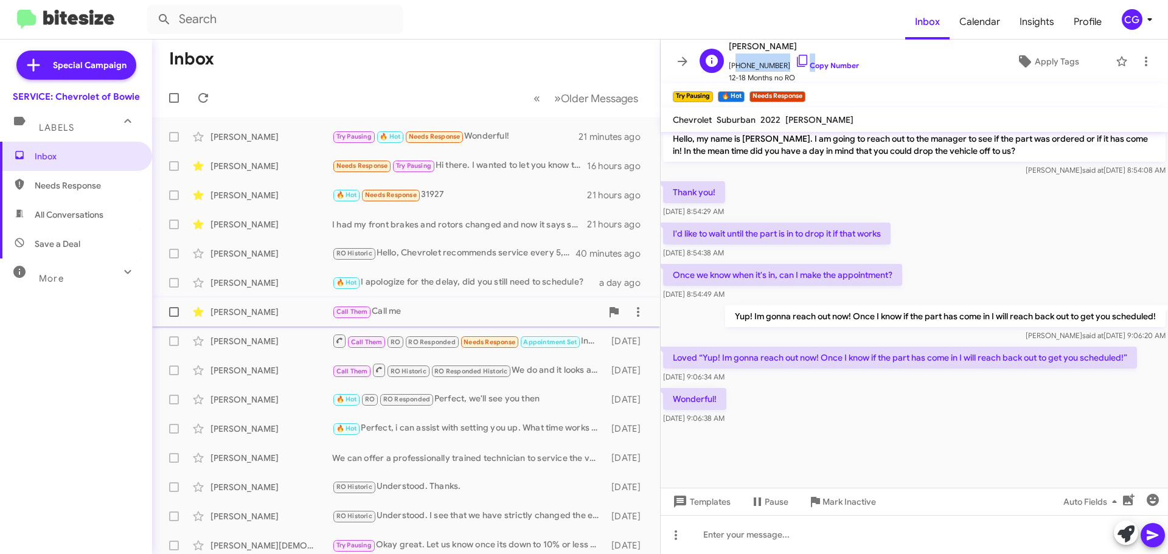
click at [749, 65] on span "+13014525960 Copy Number" at bounding box center [794, 63] width 130 height 18
copy span "13014525960"
click at [683, 60] on icon at bounding box center [683, 61] width 15 height 15
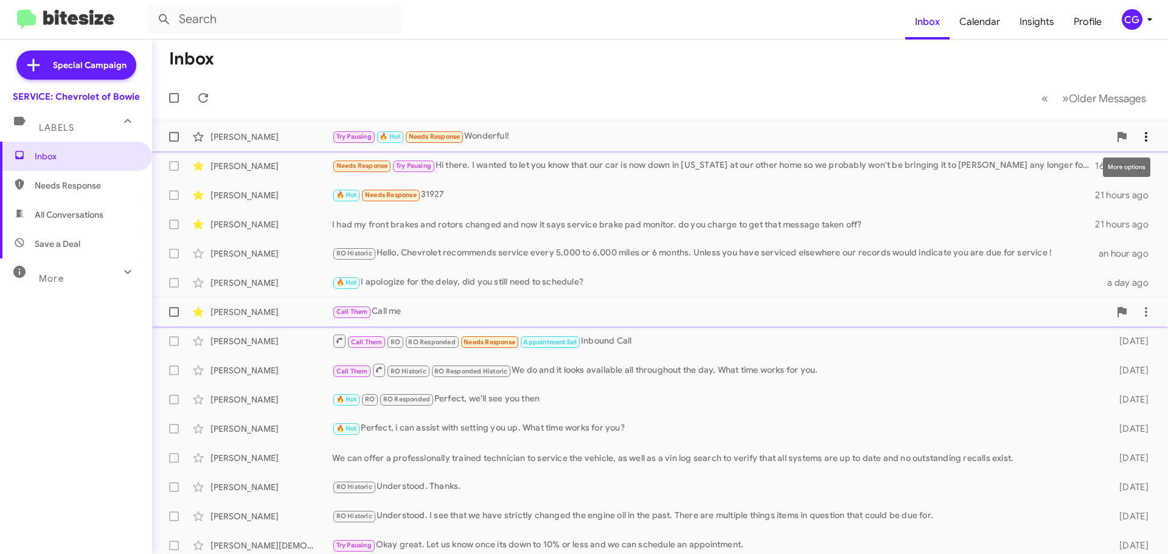
click at [1139, 136] on icon at bounding box center [1146, 137] width 15 height 15
click at [455, 89] on div at bounding box center [584, 277] width 1168 height 554
click at [198, 133] on icon at bounding box center [198, 137] width 10 height 10
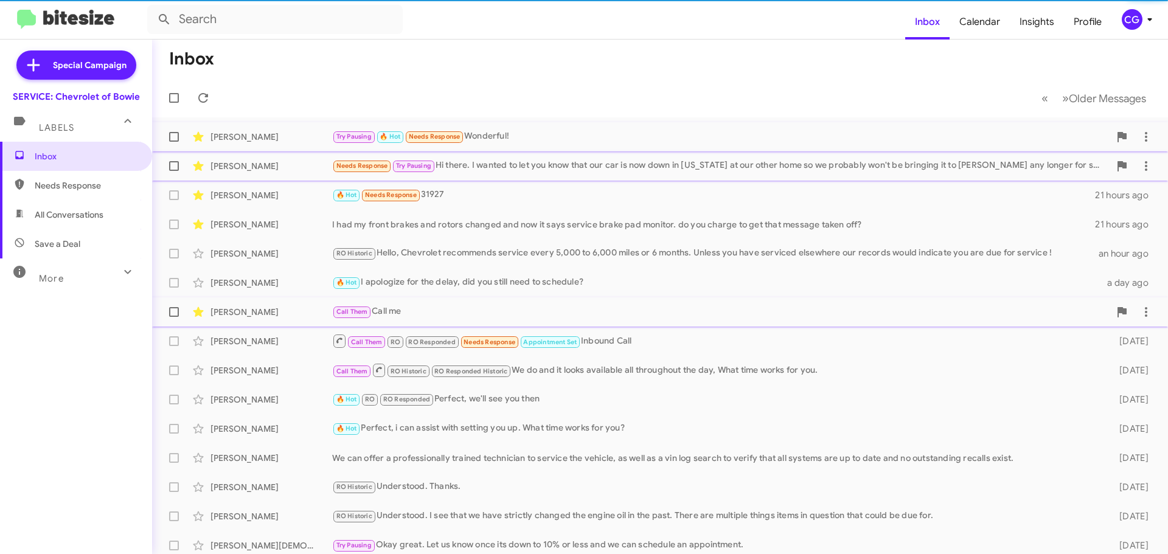
click at [553, 164] on div "Needs Response Try Pausing Hi there. I wanted to let you know that our car is n…" at bounding box center [721, 166] width 778 height 14
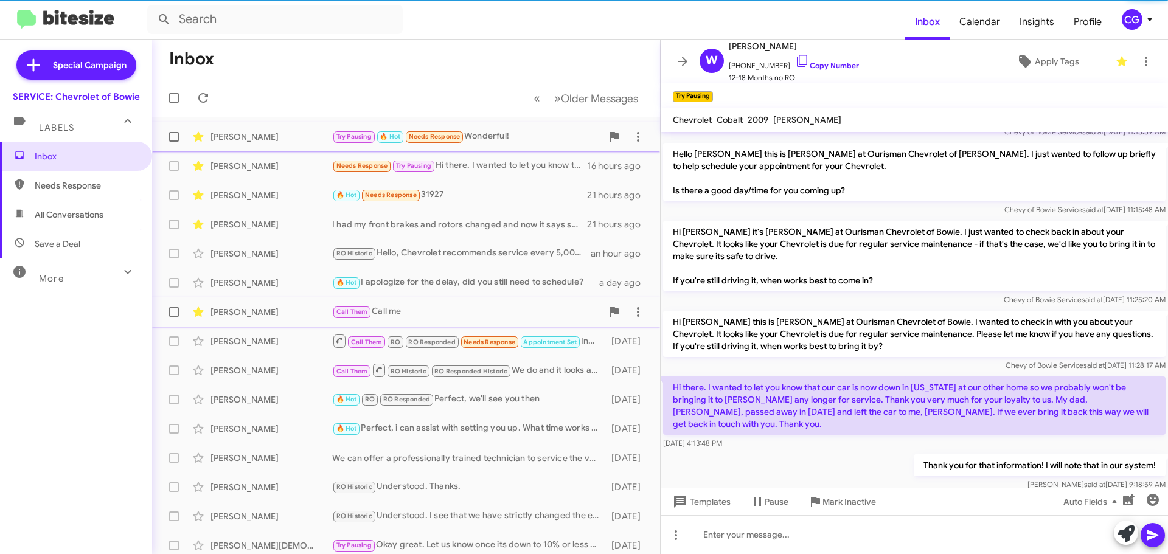
scroll to position [307, 0]
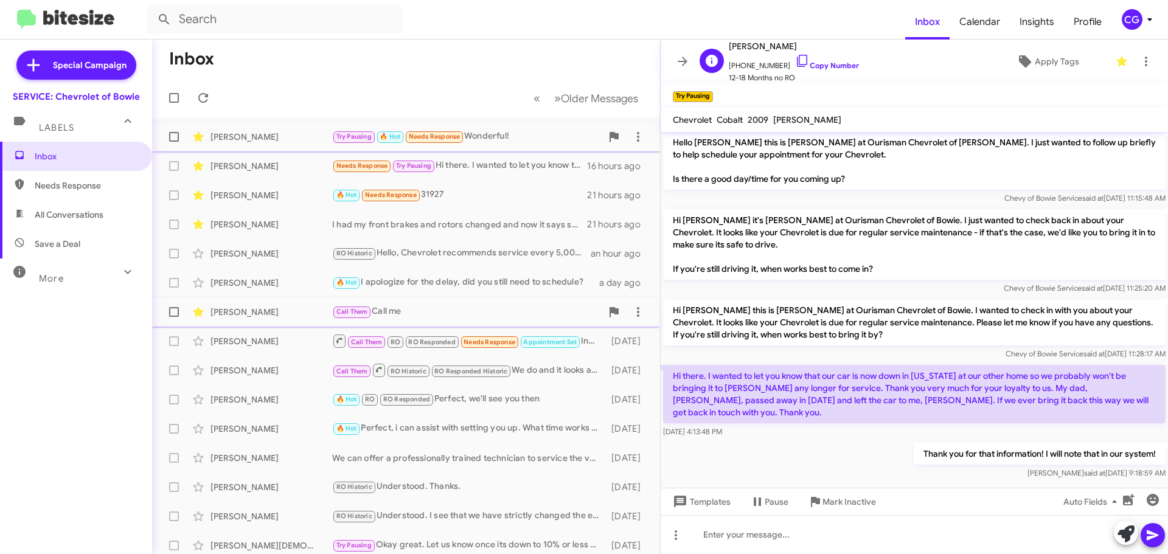
click at [756, 46] on span "William Isley" at bounding box center [794, 46] width 130 height 15
copy span "William Isley"
click at [759, 64] on span "+12404621431 Copy Number" at bounding box center [794, 63] width 130 height 18
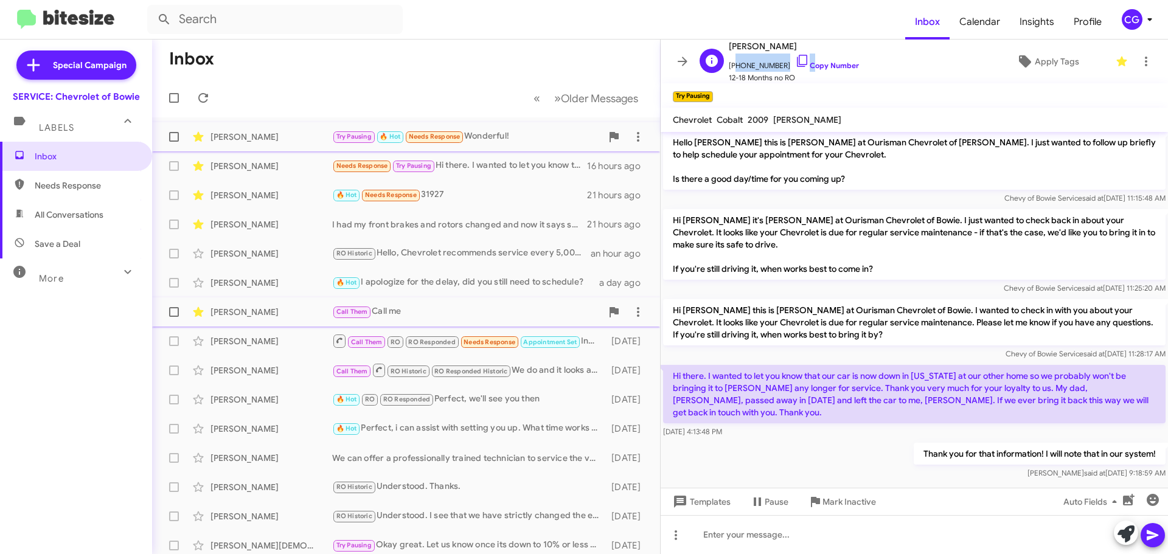
click at [759, 64] on span "+12404621431 Copy Number" at bounding box center [794, 63] width 130 height 18
copy span "12404621431"
click at [1145, 61] on icon at bounding box center [1146, 62] width 2 height 10
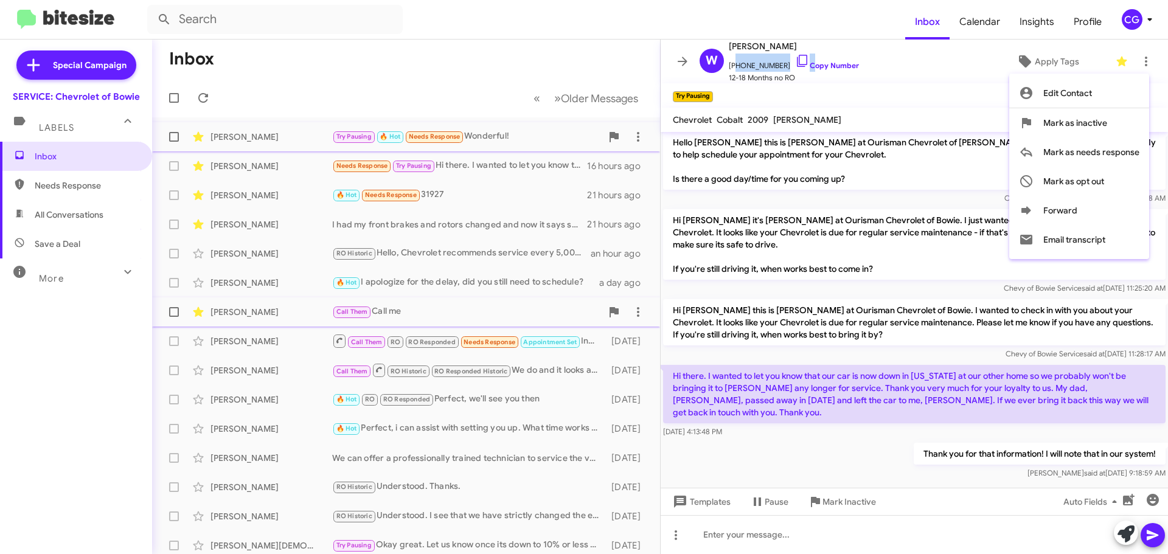
click at [1117, 123] on button "Mark as inactive" at bounding box center [1080, 122] width 140 height 29
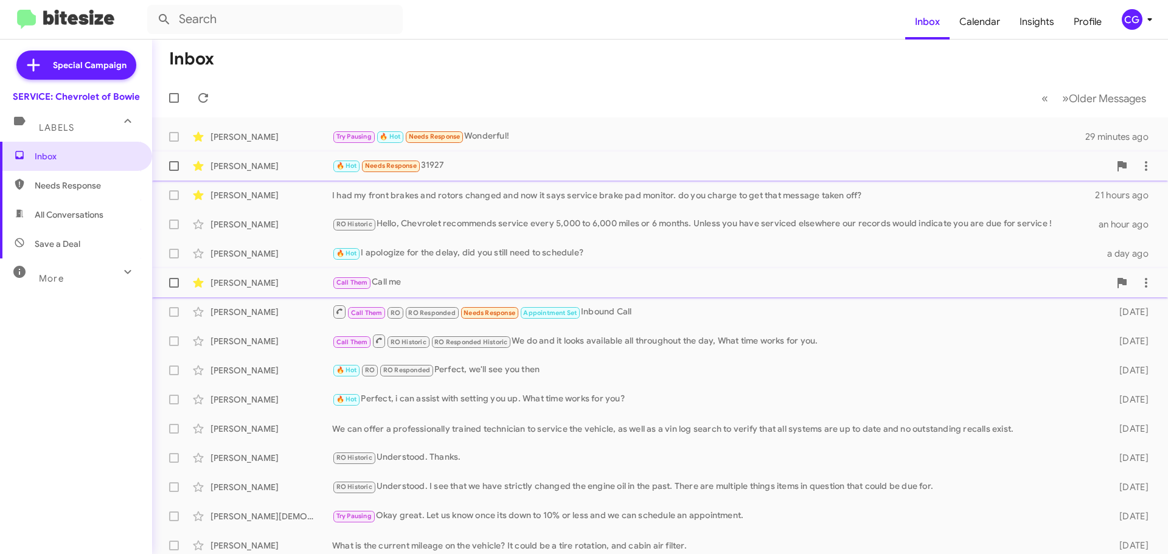
drag, startPoint x: 461, startPoint y: 165, endPoint x: 466, endPoint y: 168, distance: 6.3
click at [461, 166] on div "🔥 Hot Needs Response 31927" at bounding box center [721, 166] width 778 height 14
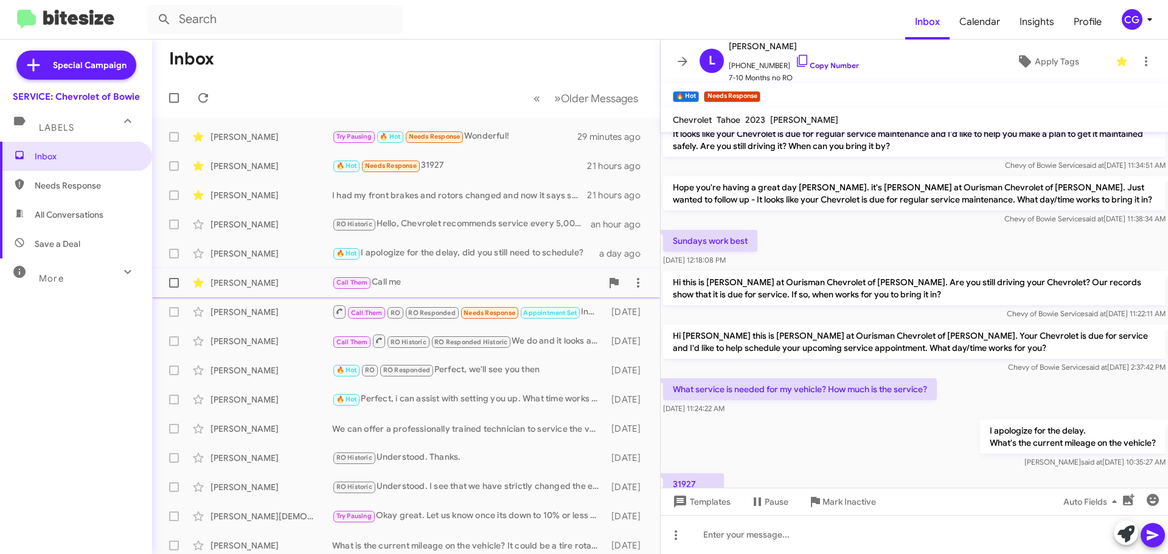
scroll to position [85, 0]
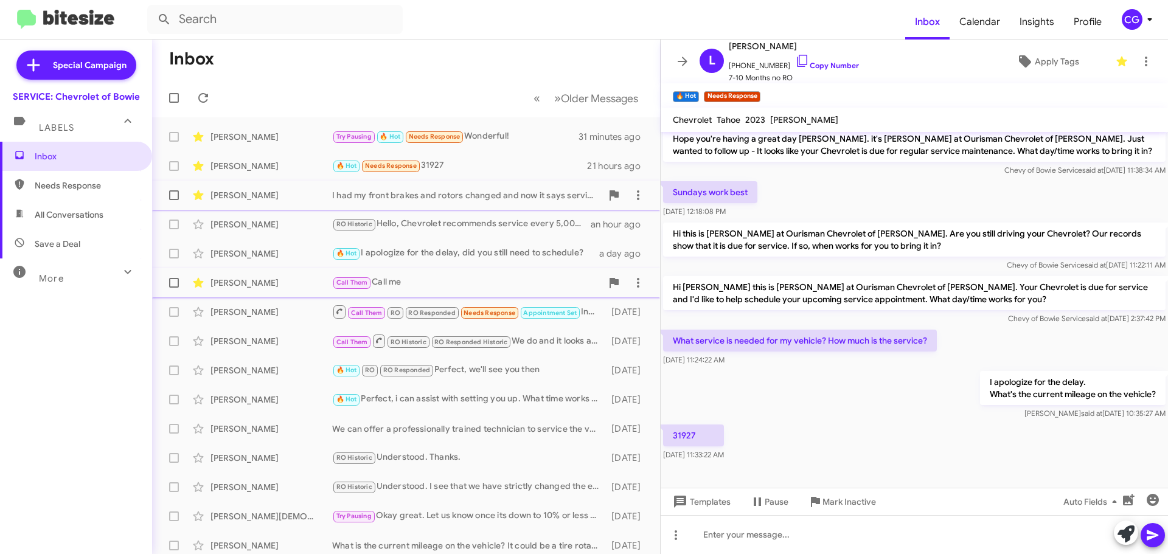
click at [526, 203] on div "Zulma Soto I had my front brakes and rotors changed and now it says service bra…" at bounding box center [406, 195] width 489 height 24
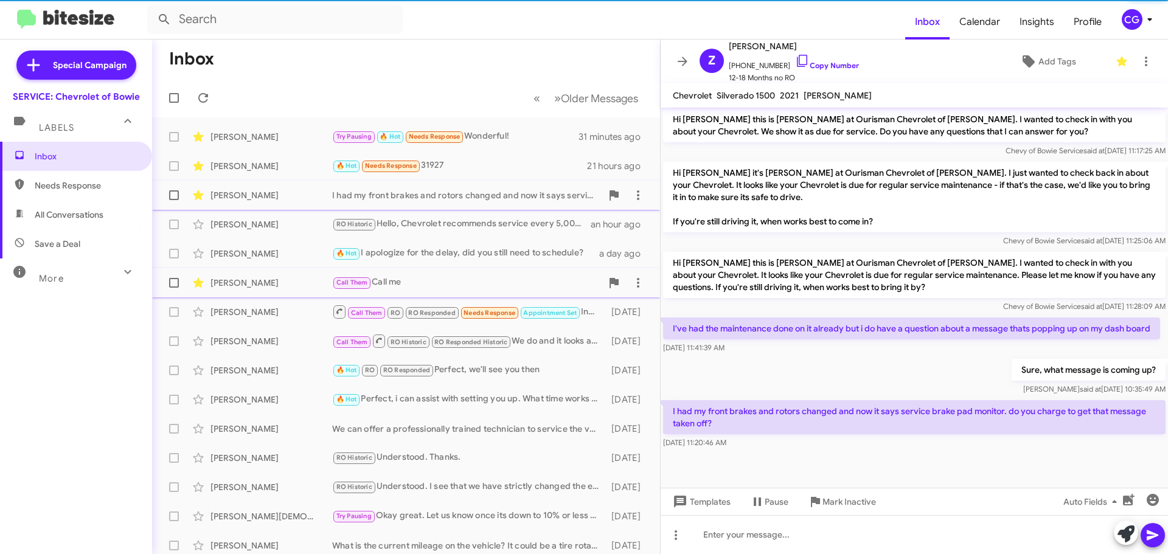
scroll to position [433, 0]
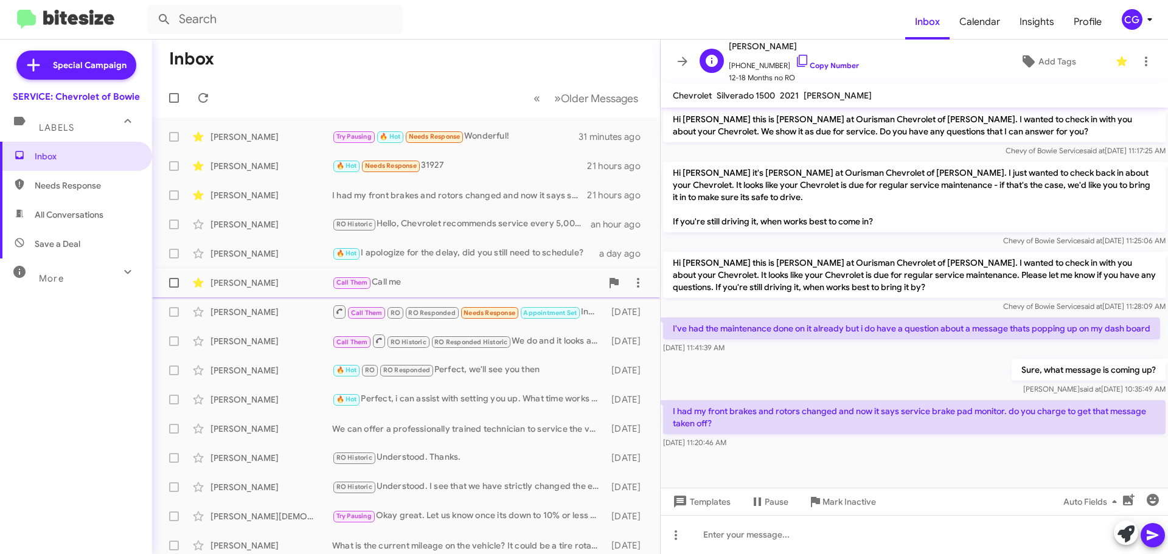
click at [758, 49] on span "Zulma Soto" at bounding box center [794, 46] width 130 height 15
click at [758, 48] on span "Zulma Soto" at bounding box center [794, 46] width 130 height 15
copy span "Zulma Soto"
click at [759, 68] on span "+16093211434 Copy Number" at bounding box center [794, 63] width 130 height 18
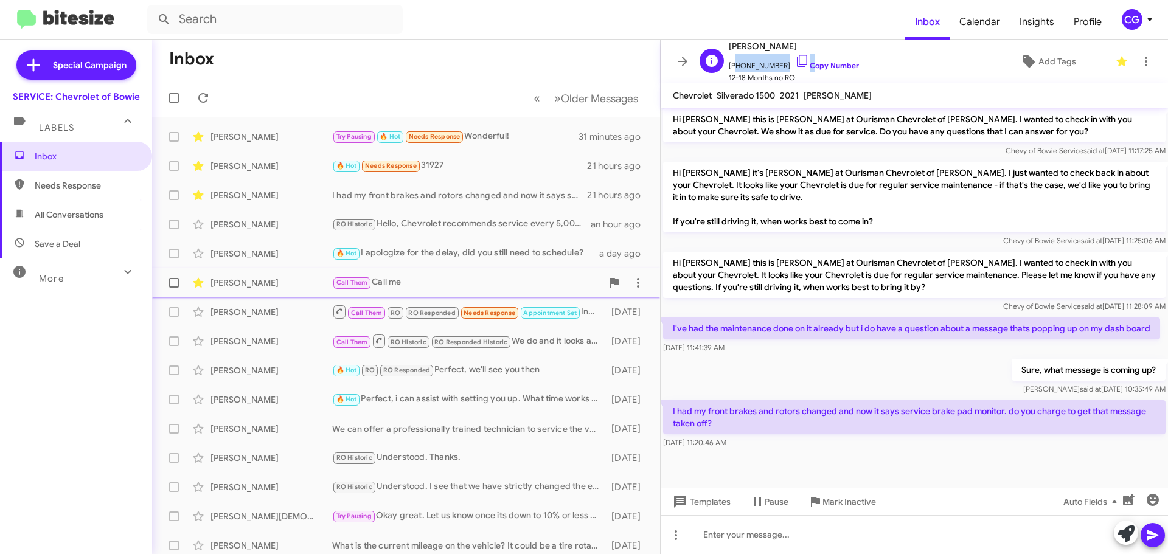
click at [759, 68] on span "+16093211434 Copy Number" at bounding box center [794, 63] width 130 height 18
copy span "16093211434"
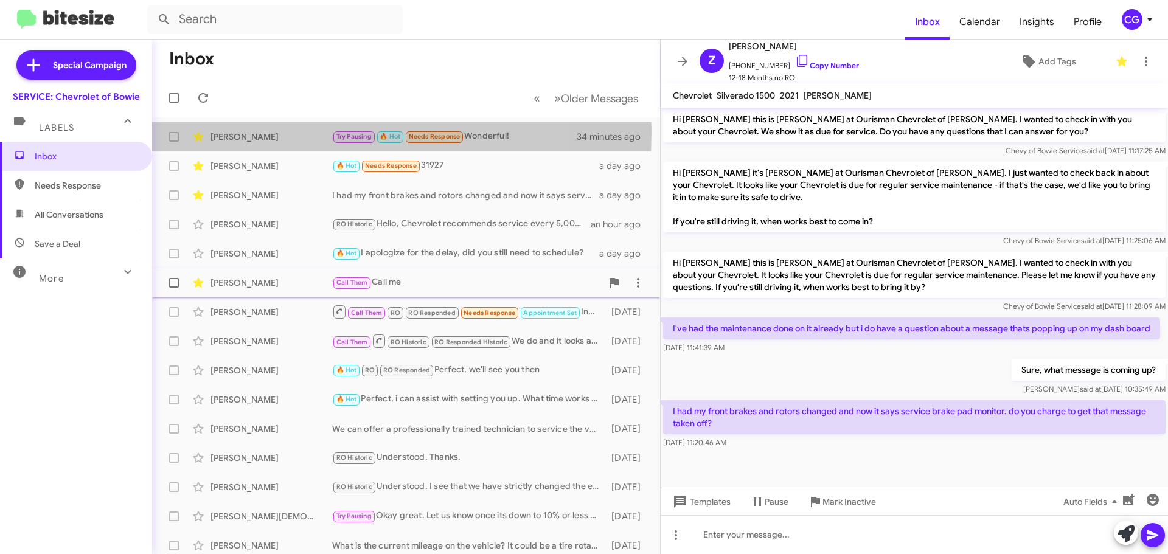
click at [301, 132] on div "Kathleen Wells" at bounding box center [272, 137] width 122 height 12
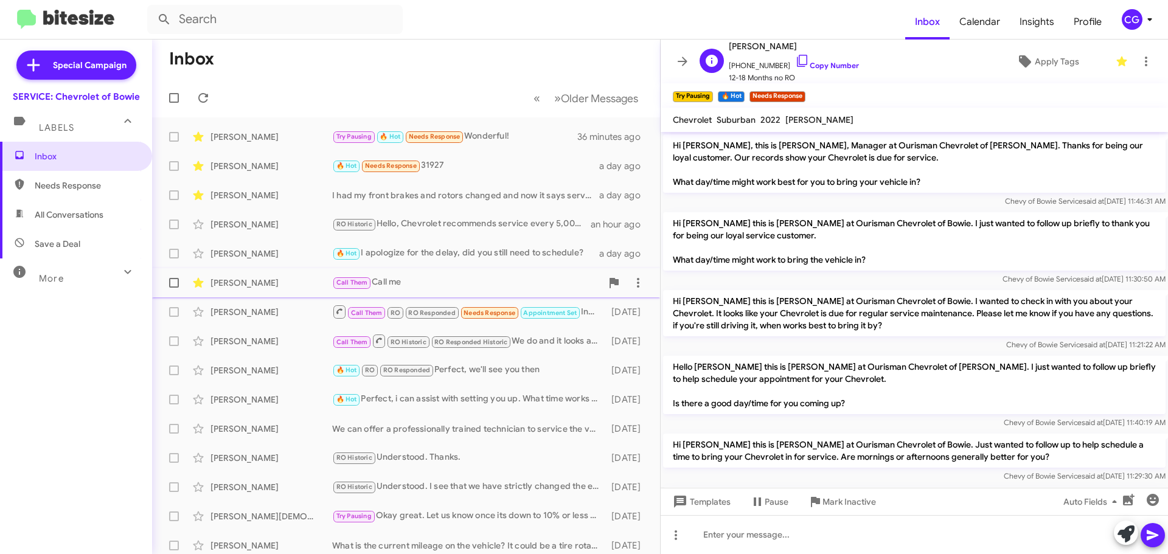
click at [784, 80] on span "12-18 Months no RO" at bounding box center [794, 78] width 130 height 12
click at [1145, 70] on button at bounding box center [1146, 61] width 24 height 24
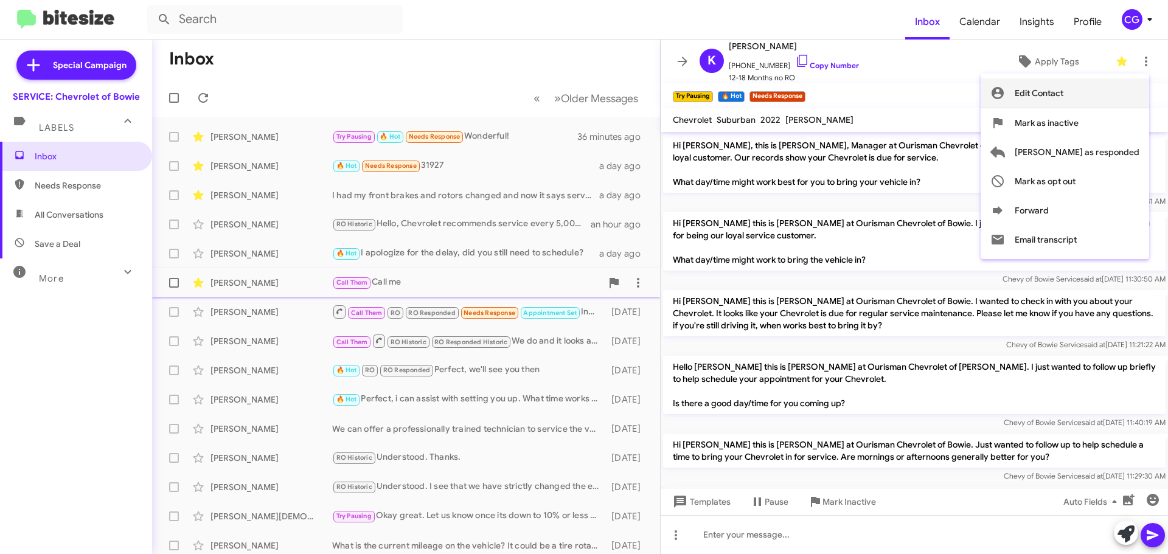
click at [1139, 94] on button "Edit Contact" at bounding box center [1065, 93] width 169 height 29
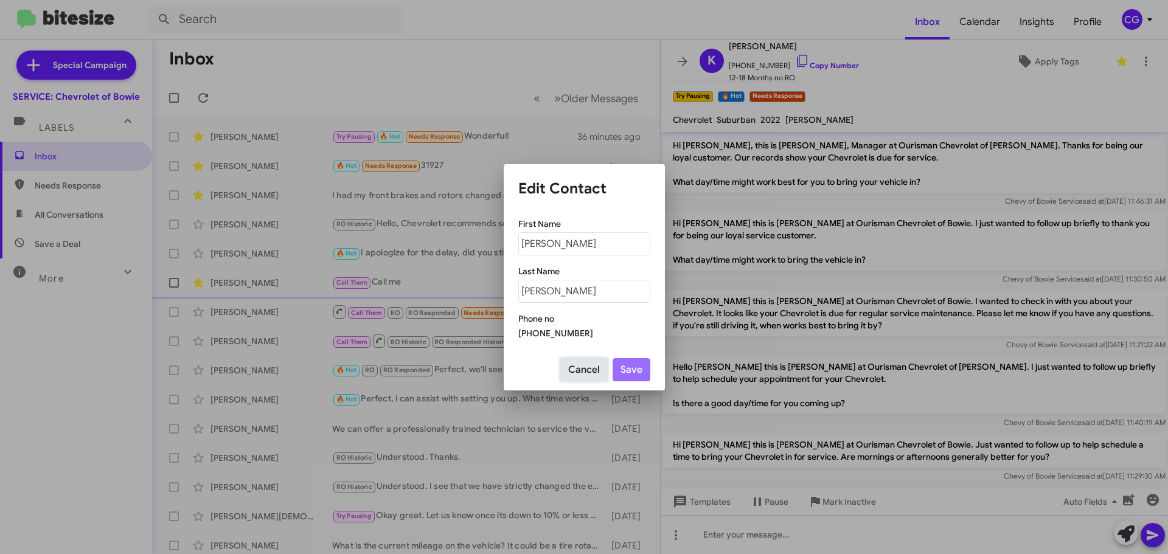
click at [588, 364] on button "Cancel" at bounding box center [583, 369] width 47 height 23
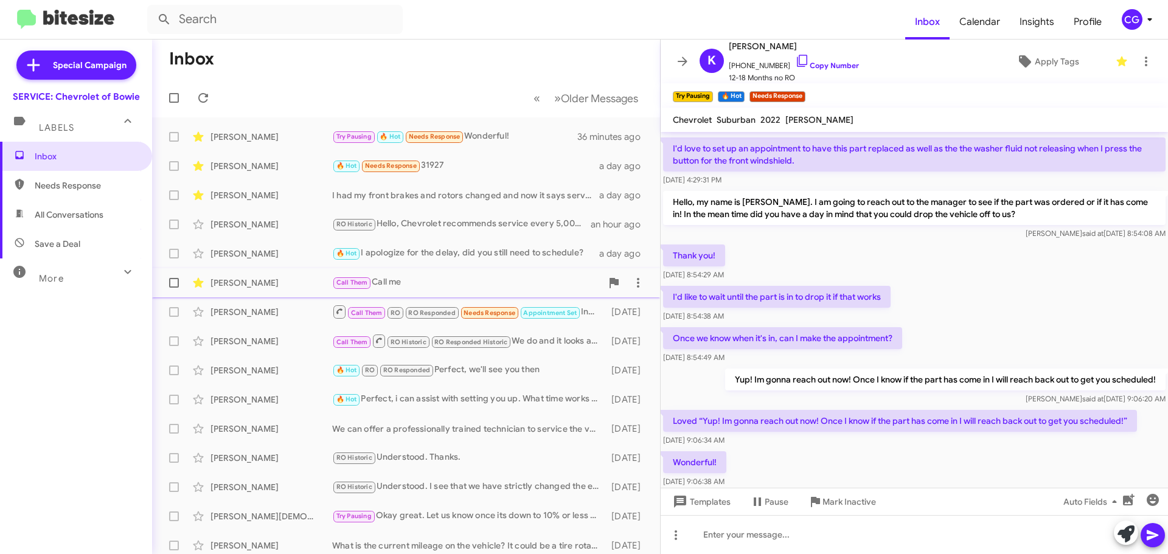
scroll to position [1717, 0]
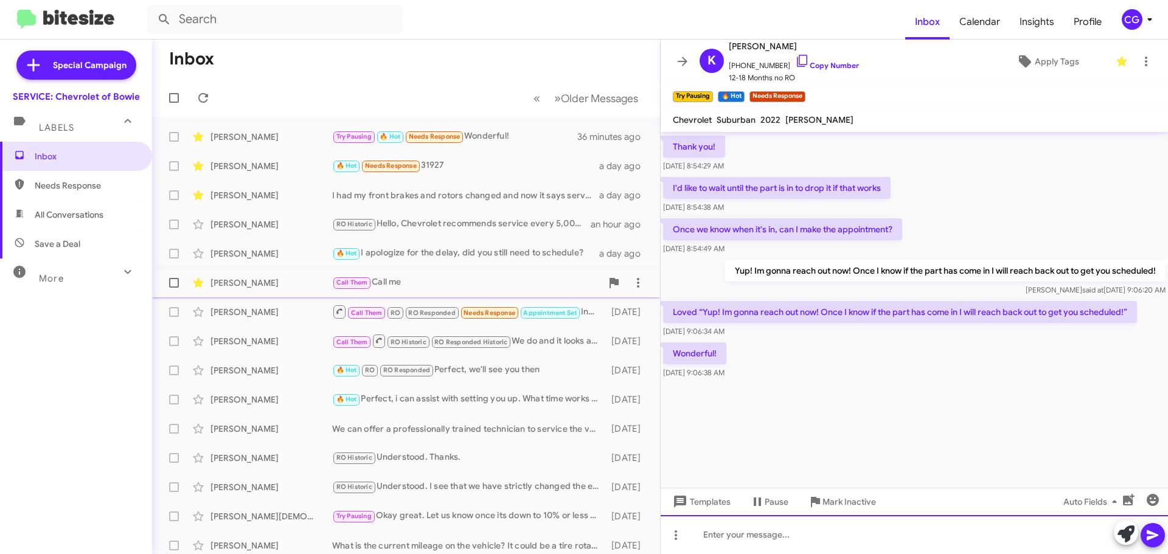
click at [837, 538] on div at bounding box center [915, 534] width 508 height 39
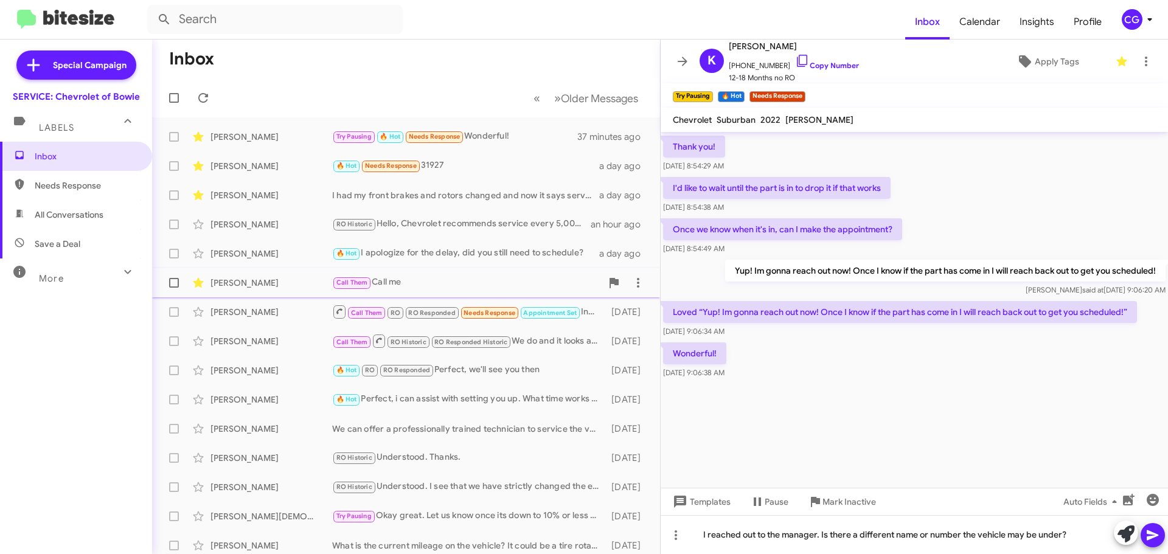
click at [1156, 540] on icon at bounding box center [1153, 535] width 15 height 15
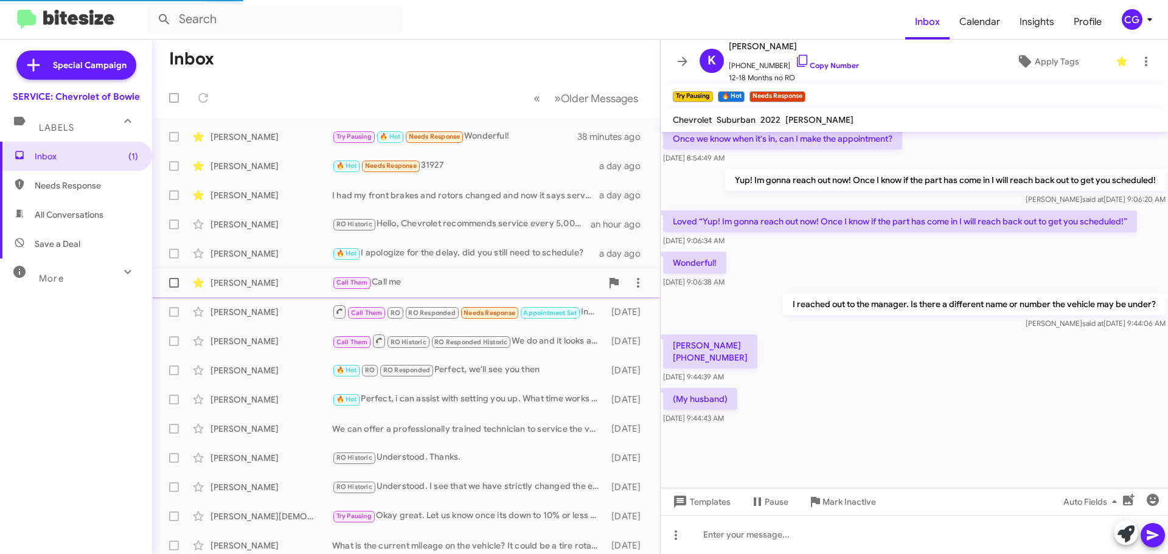
scroll to position [759, 0]
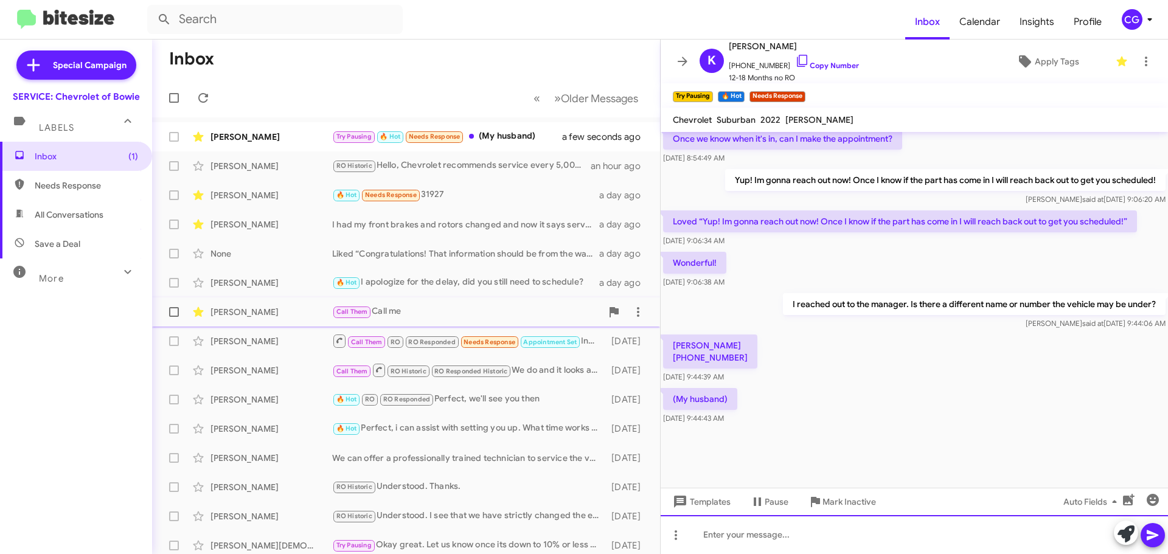
click at [894, 535] on div at bounding box center [915, 534] width 508 height 39
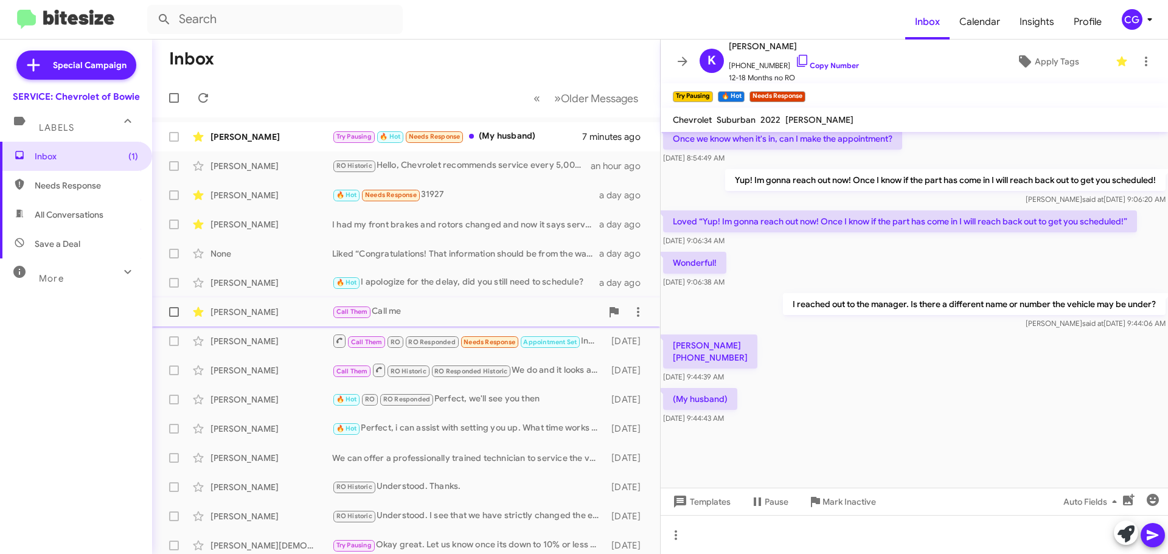
click at [302, 316] on div "William Hinton" at bounding box center [272, 312] width 122 height 12
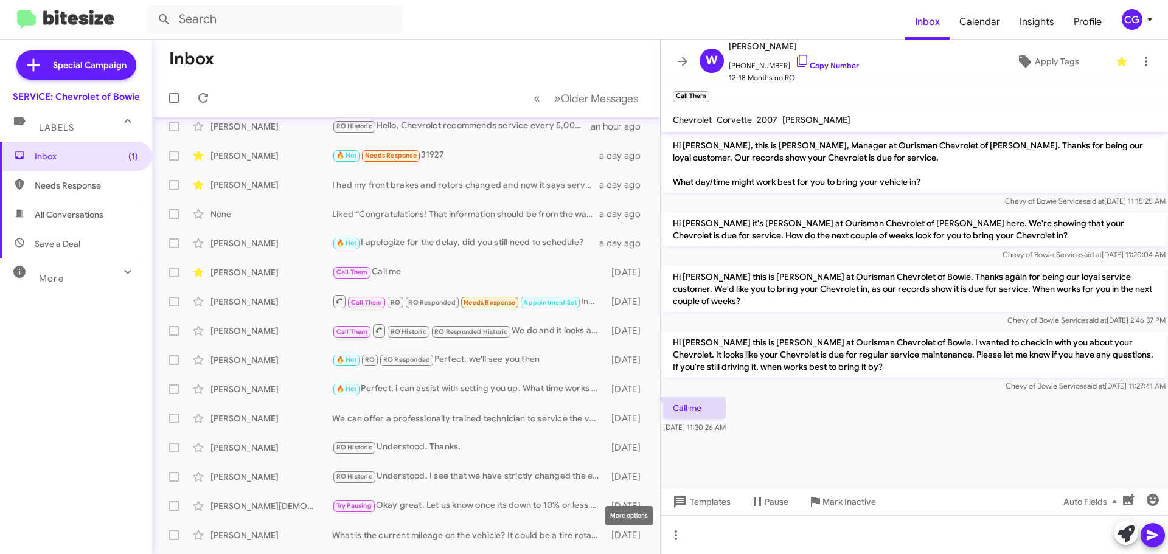
scroll to position [61, 0]
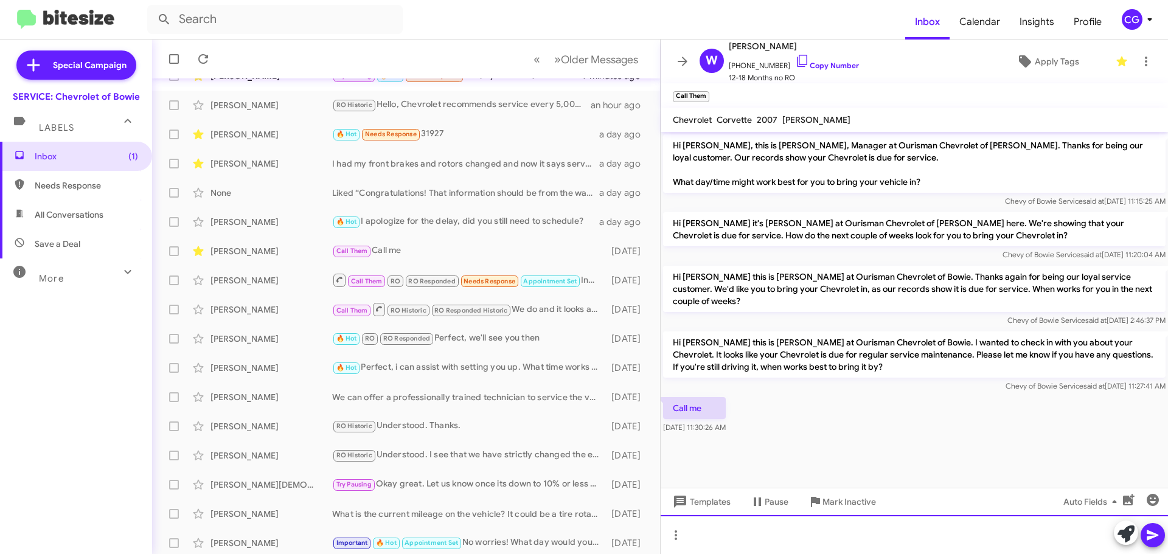
click at [920, 541] on div at bounding box center [915, 534] width 508 height 39
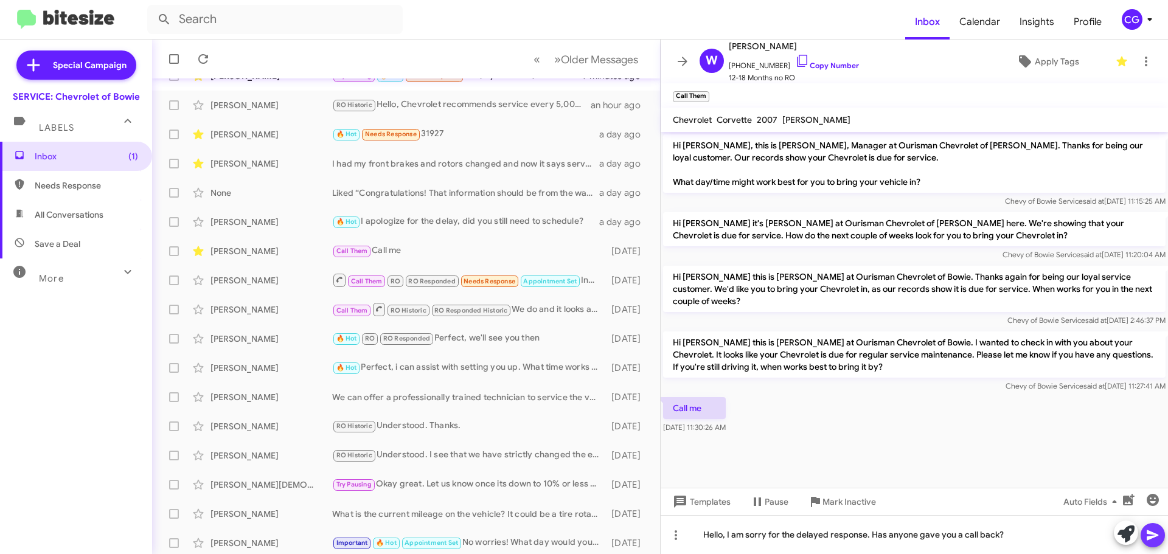
drag, startPoint x: 1153, startPoint y: 536, endPoint x: 1160, endPoint y: 536, distance: 6.7
click at [1154, 536] on icon at bounding box center [1153, 535] width 15 height 15
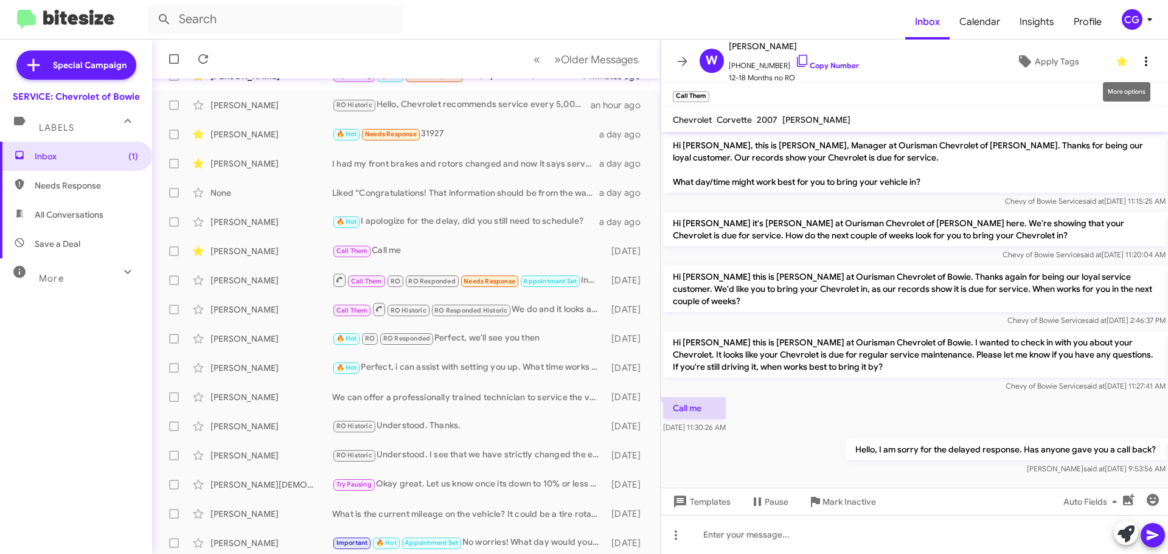
click at [1144, 65] on icon at bounding box center [1146, 61] width 15 height 15
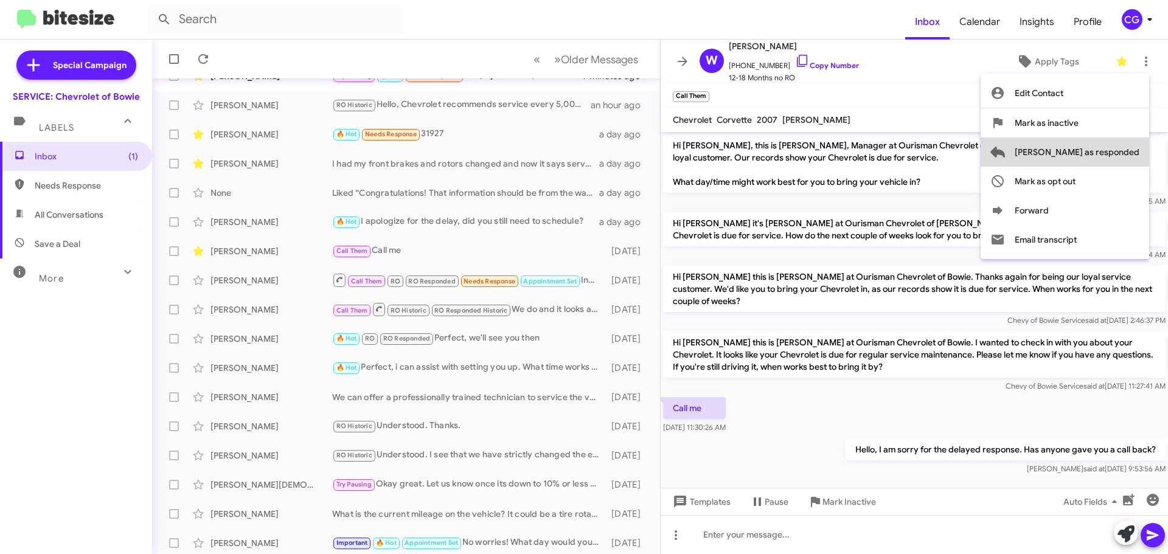
click at [1141, 156] on button "Mark as responded" at bounding box center [1065, 152] width 169 height 29
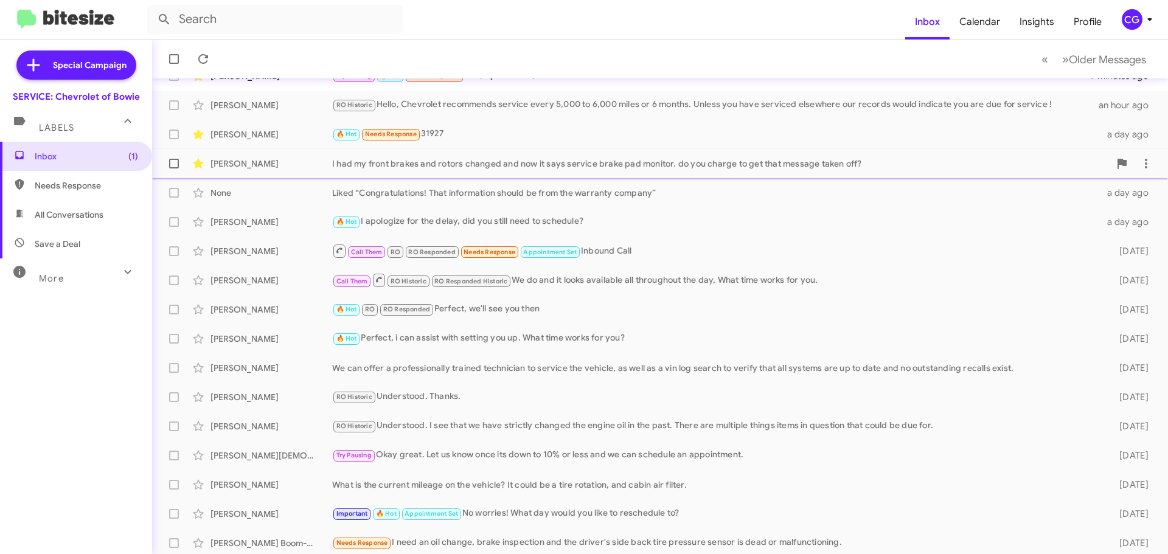
click at [425, 166] on div "I had my front brakes and rotors changed and now it says service brake pad moni…" at bounding box center [721, 164] width 778 height 12
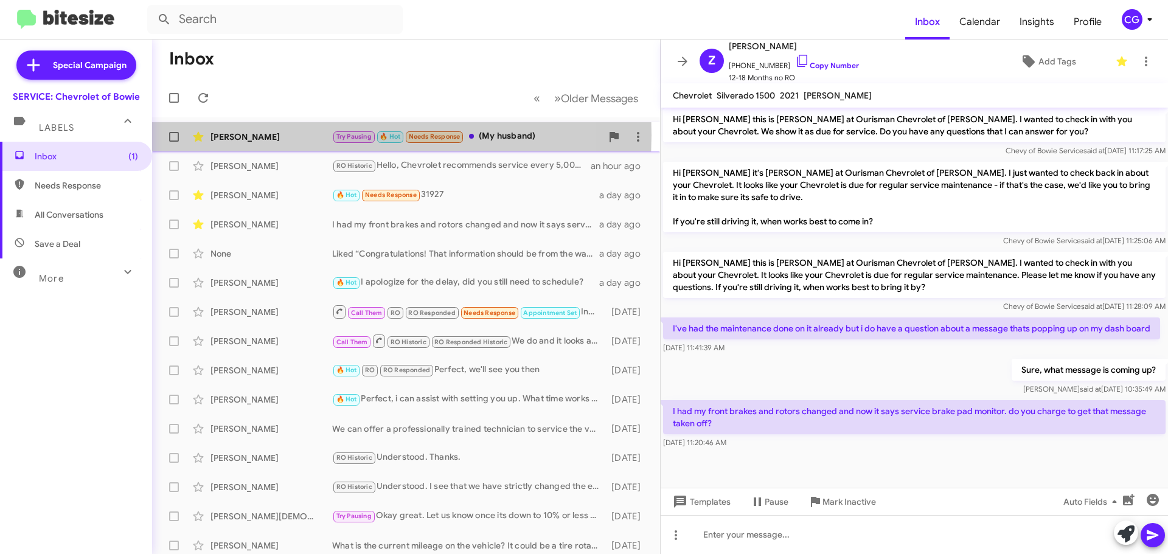
click at [314, 136] on div "Kathleen Wells" at bounding box center [272, 137] width 122 height 12
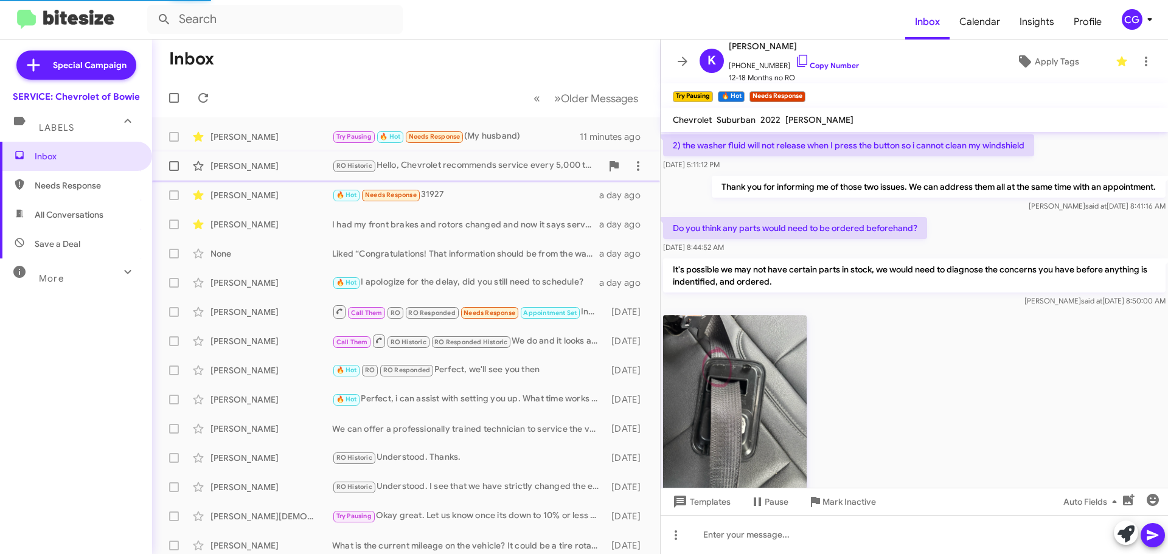
scroll to position [61, 0]
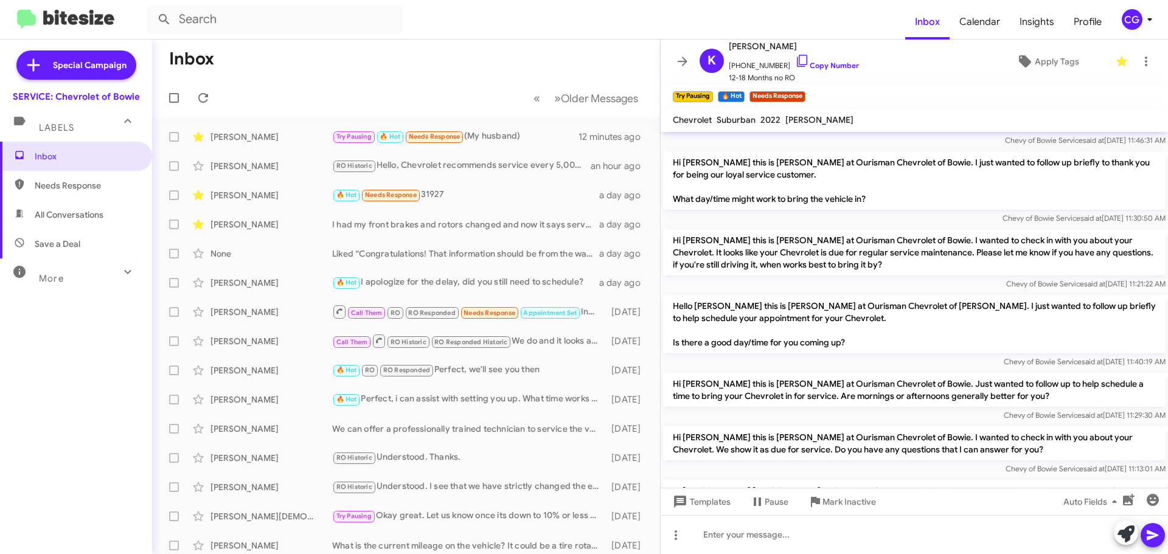
click at [1145, 19] on icon at bounding box center [1150, 19] width 15 height 15
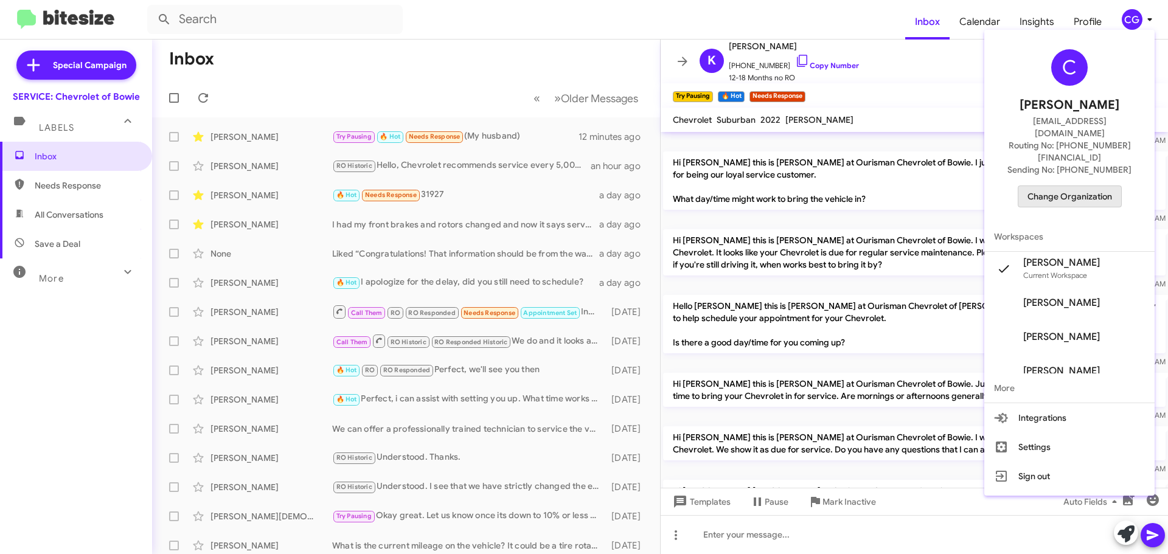
click at [1095, 186] on span "Change Organization" at bounding box center [1070, 196] width 85 height 21
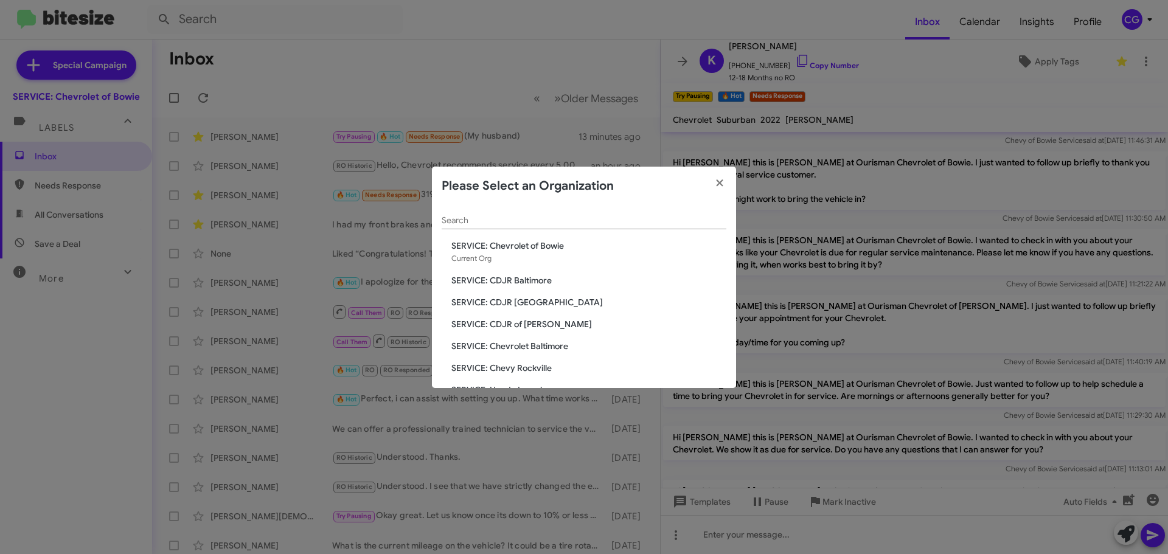
click at [537, 284] on span "SERVICE: CDJR Baltimore" at bounding box center [589, 280] width 275 height 12
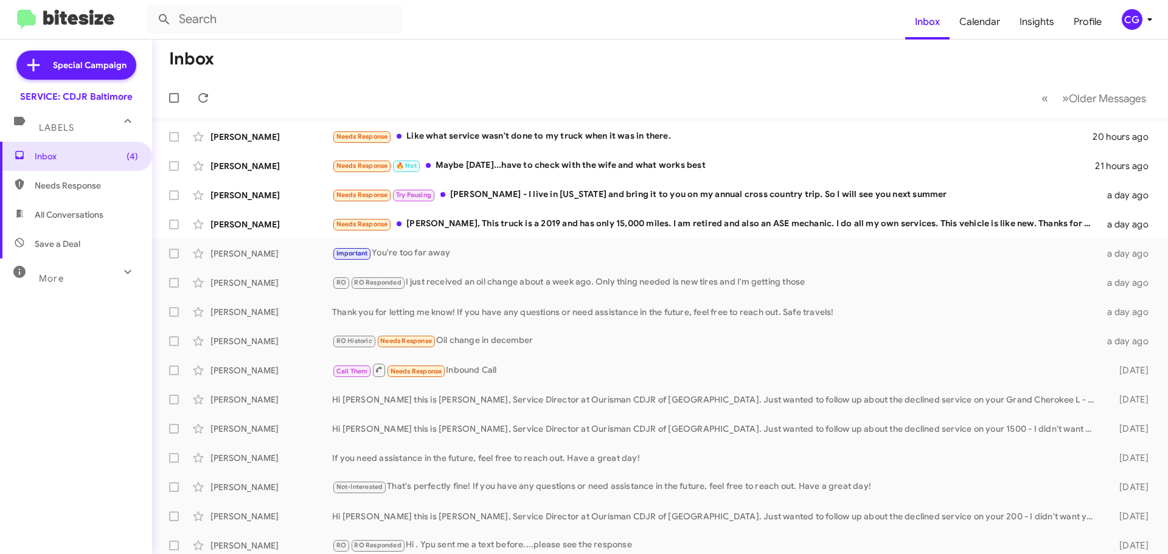
click at [1126, 13] on div "CG" at bounding box center [1132, 19] width 21 height 21
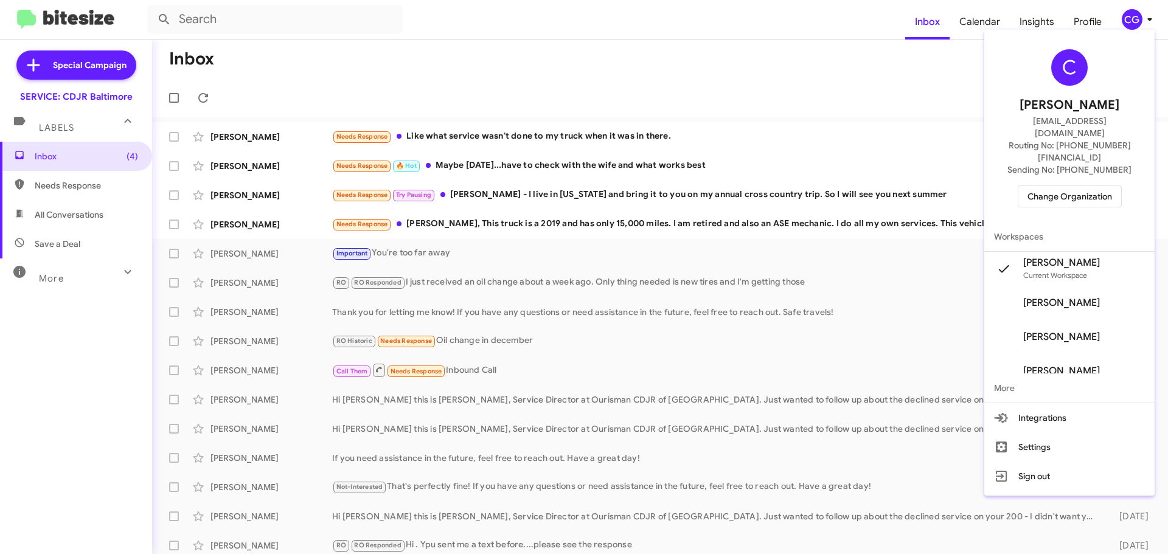
click at [1112, 186] on span "Change Organization" at bounding box center [1070, 196] width 85 height 21
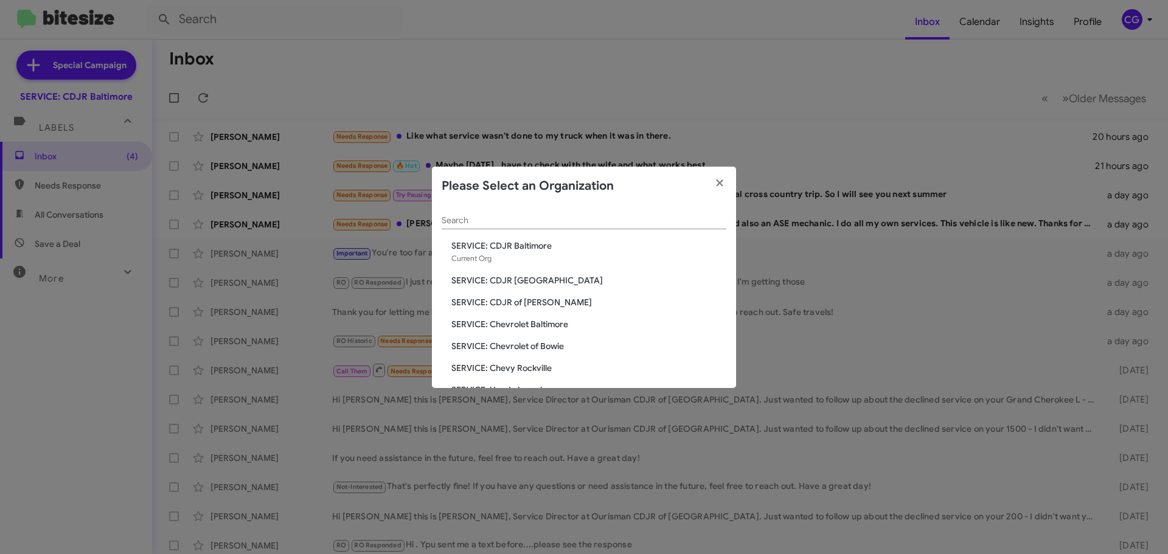
click at [576, 327] on span "SERVICE: Chevrolet Baltimore" at bounding box center [589, 324] width 275 height 12
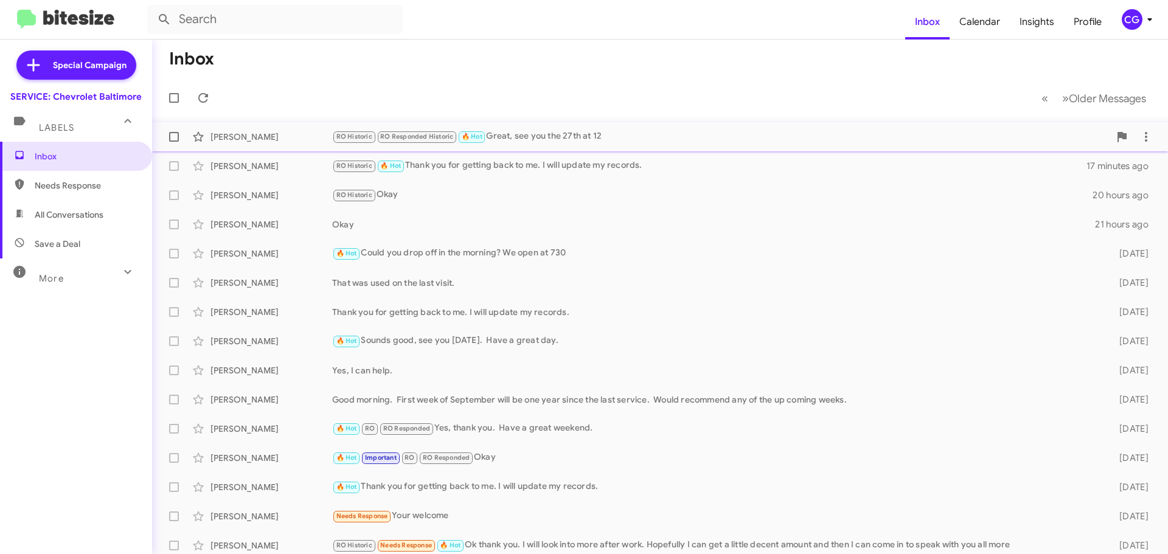
click at [598, 138] on div "RO Historic RO Responded Historic 🔥 Hot Great, see you the 27th at 12" at bounding box center [721, 137] width 778 height 14
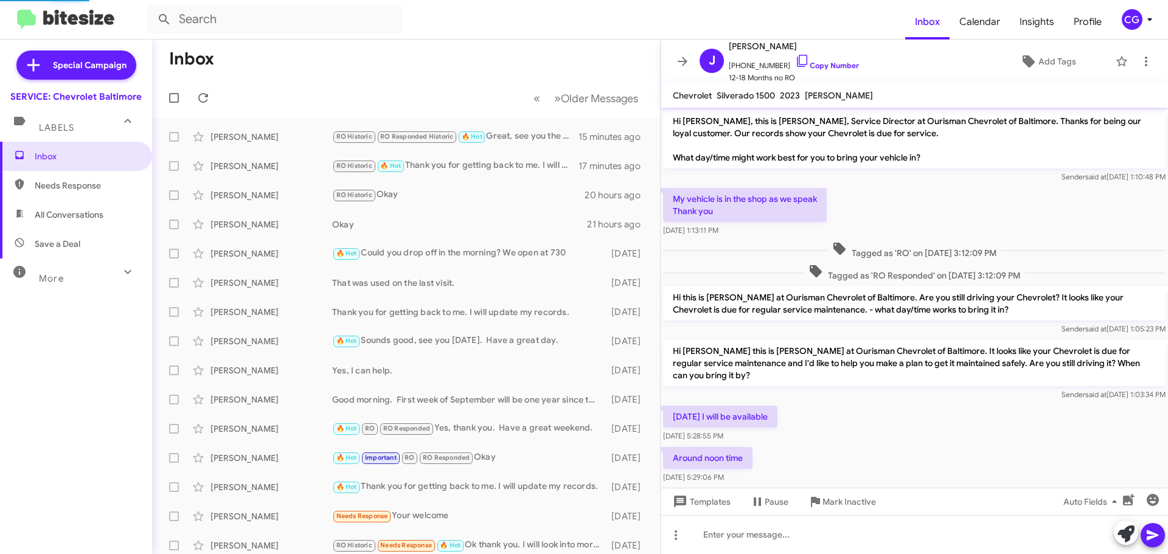
scroll to position [67, 0]
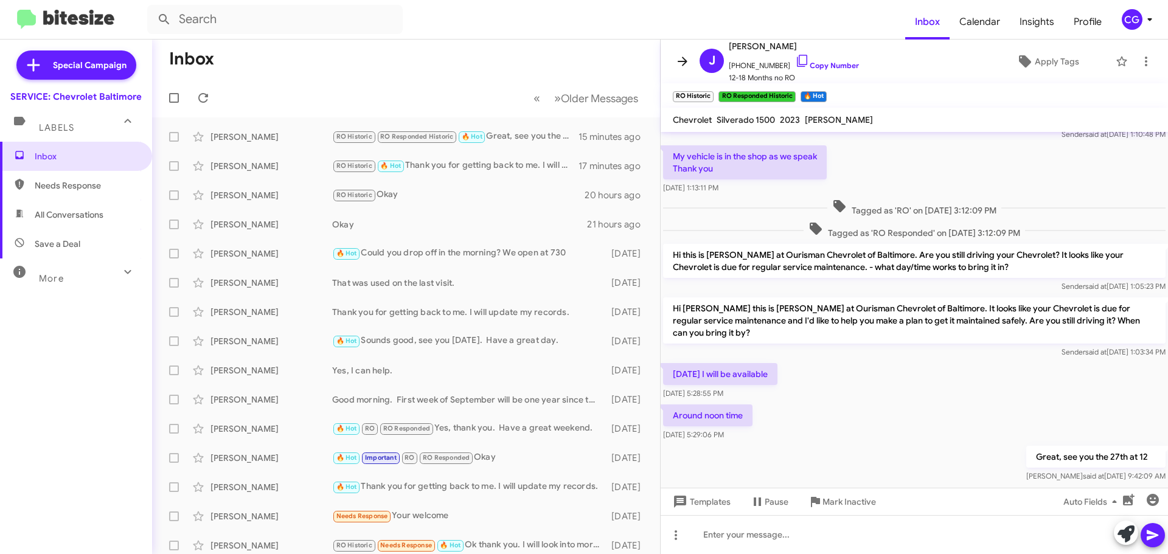
click at [685, 66] on icon at bounding box center [683, 61] width 15 height 15
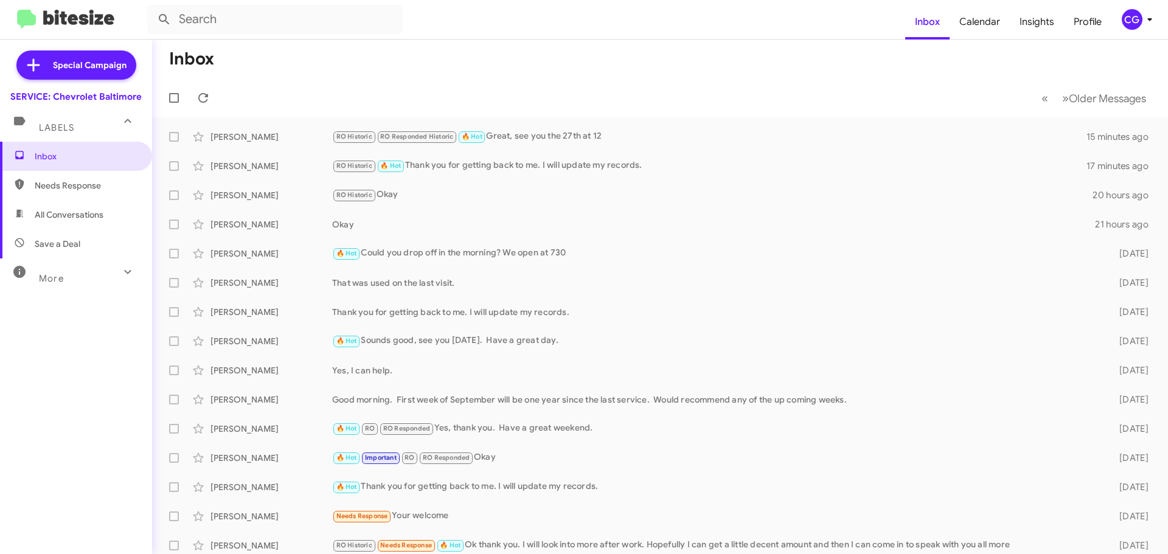
drag, startPoint x: 1144, startPoint y: 7, endPoint x: 1140, endPoint y: 18, distance: 12.0
click at [1144, 9] on mat-toolbar "Inbox Calendar Insights Profile CG" at bounding box center [584, 19] width 1168 height 39
click at [1154, 30] on mat-toolbar "Inbox Calendar Insights Profile CG" at bounding box center [584, 19] width 1168 height 39
click at [1145, 29] on span "CG" at bounding box center [1140, 19] width 37 height 21
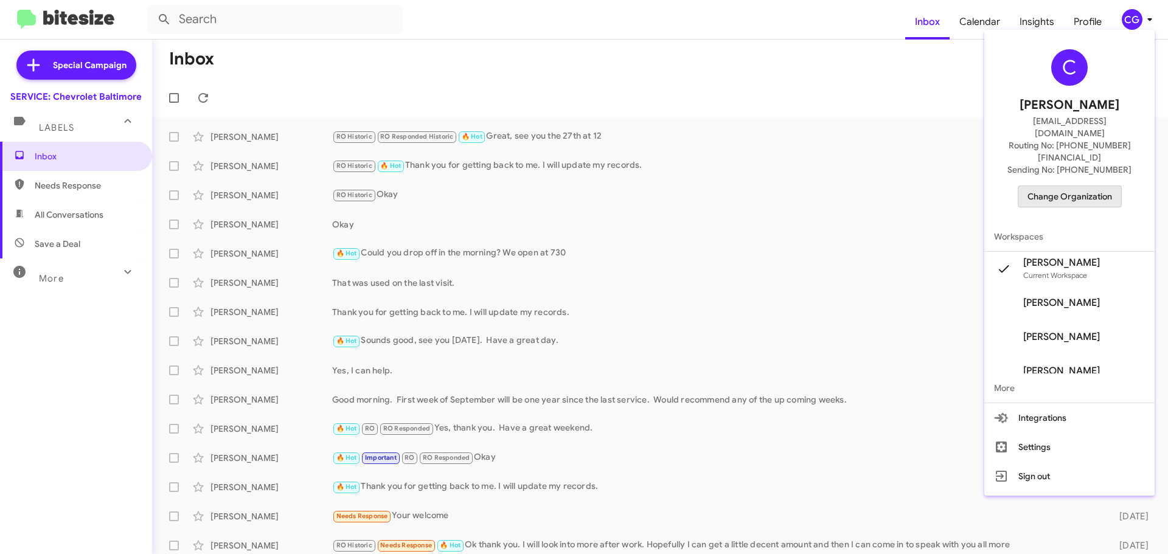
click at [1112, 186] on span "Change Organization" at bounding box center [1070, 196] width 85 height 21
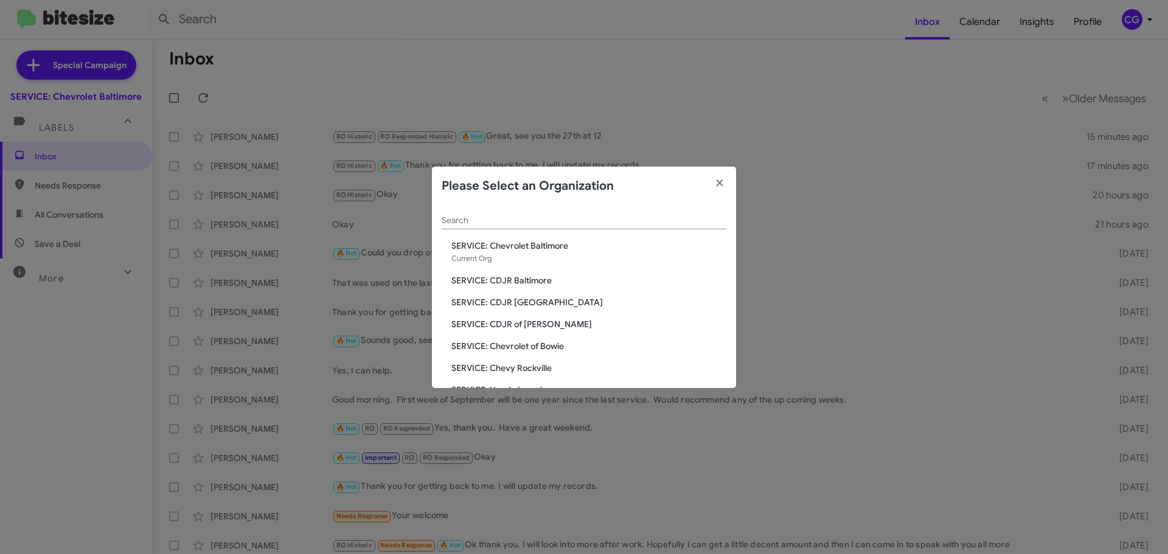
click at [362, 24] on modal-container "Please Select an Organization Search SERVICE: Chevrolet Baltimore Current Org S…" at bounding box center [584, 277] width 1168 height 554
